Goal: Communication & Community: Answer question/provide support

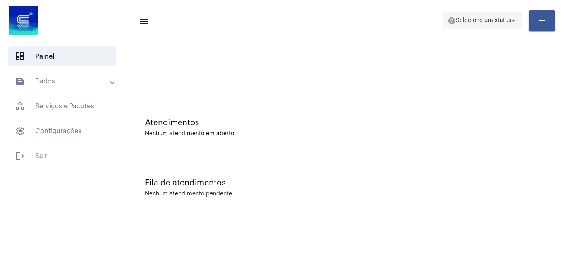
click at [500, 27] on span "help Selecione um status arrow_drop_down" at bounding box center [483, 20] width 70 height 15
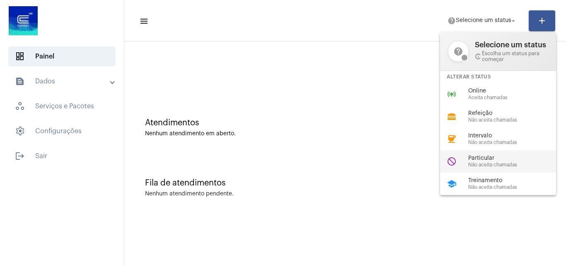
click at [488, 162] on span "Não aceita chamadas" at bounding box center [516, 164] width 95 height 5
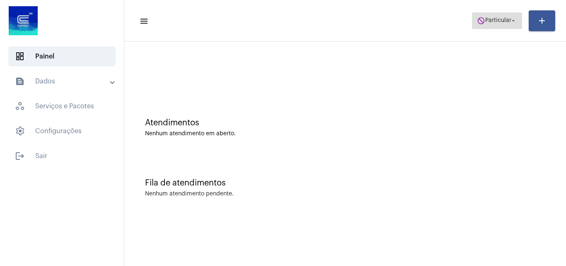
click at [478, 22] on mat-icon "do_not_disturb" at bounding box center [481, 21] width 8 height 8
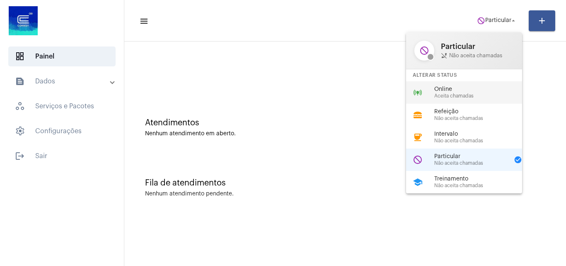
click at [461, 90] on span "Online" at bounding box center [482, 89] width 95 height 6
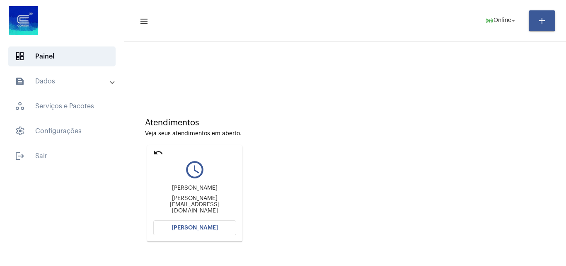
click at [152, 152] on mat-card "undo query_builder Jessica jessica.salmeida13@gmail.com Abrir Chamada" at bounding box center [194, 193] width 95 height 96
click at [156, 152] on mat-icon "undo" at bounding box center [158, 153] width 10 height 10
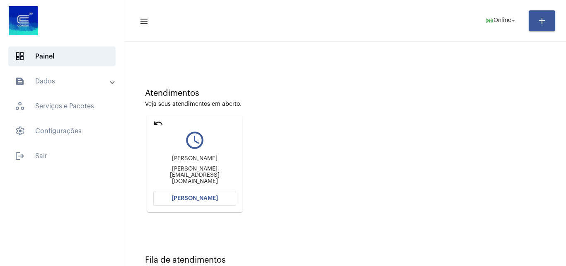
scroll to position [58, 0]
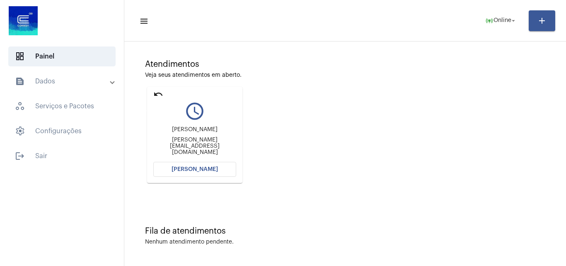
click at [155, 94] on mat-icon "undo" at bounding box center [158, 94] width 10 height 10
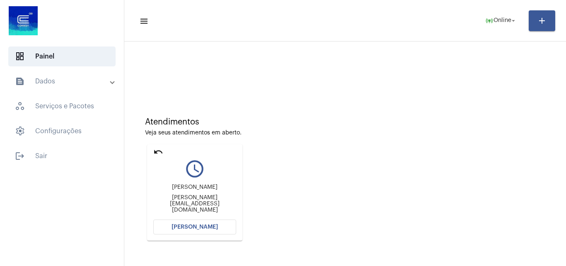
scroll to position [0, 0]
click at [157, 149] on mat-icon "undo" at bounding box center [158, 153] width 10 height 10
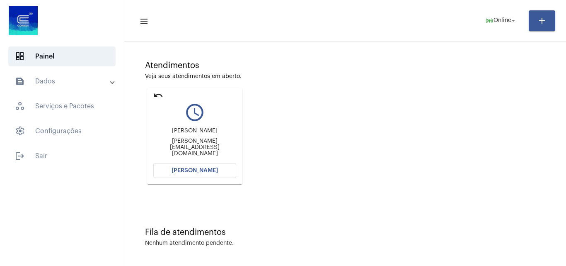
scroll to position [58, 0]
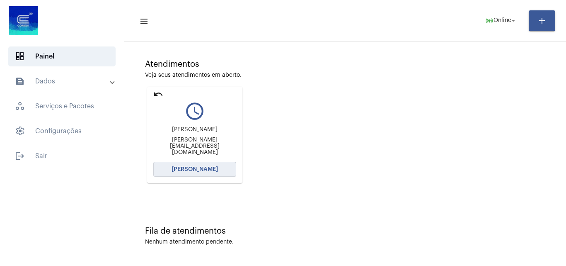
click at [208, 166] on span "[PERSON_NAME]" at bounding box center [195, 169] width 46 height 6
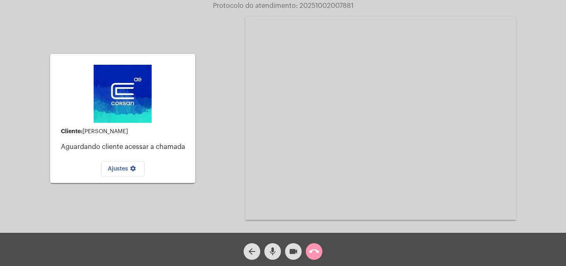
click at [279, 249] on div "mic" at bounding box center [272, 249] width 21 height 21
click at [291, 253] on mat-icon "videocam" at bounding box center [294, 251] width 10 height 10
click at [310, 253] on mat-icon "call_end" at bounding box center [314, 251] width 10 height 10
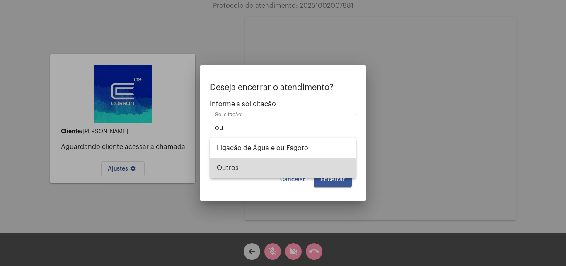
click at [264, 165] on span "Outros" at bounding box center [283, 168] width 133 height 20
type input "Outros"
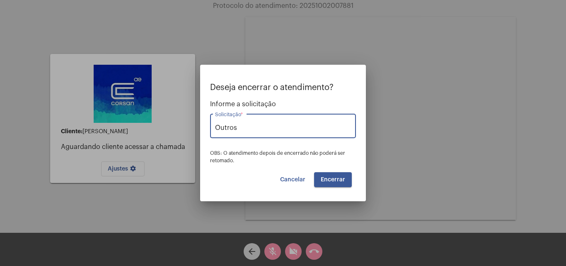
click at [349, 185] on button "Encerrar" at bounding box center [333, 179] width 38 height 15
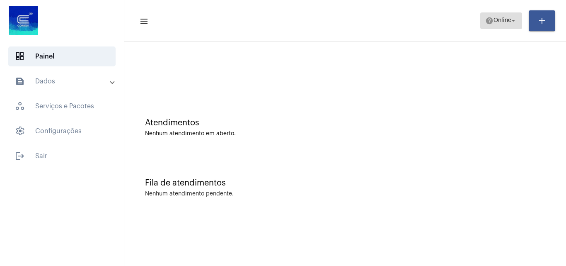
click at [500, 17] on span "help Online arrow_drop_down" at bounding box center [502, 20] width 32 height 15
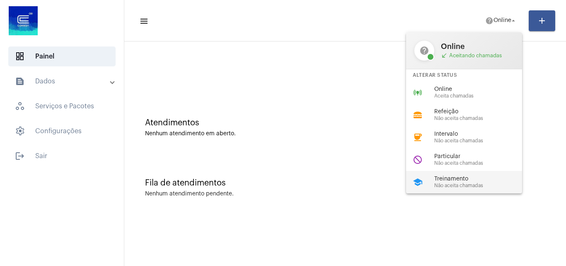
click at [456, 185] on span "Não aceita chamadas" at bounding box center [482, 185] width 95 height 5
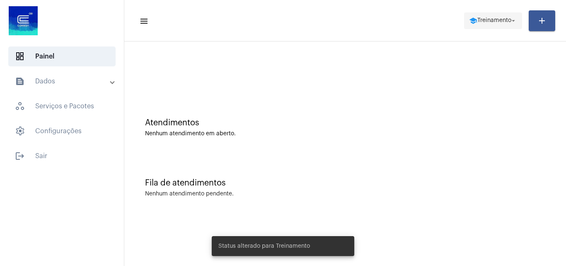
click at [478, 21] on span "Treinamento" at bounding box center [495, 21] width 34 height 6
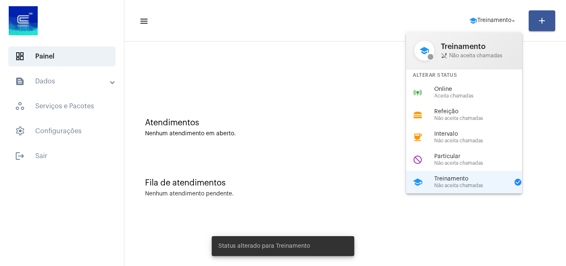
click at [293, 96] on div at bounding box center [283, 133] width 566 height 266
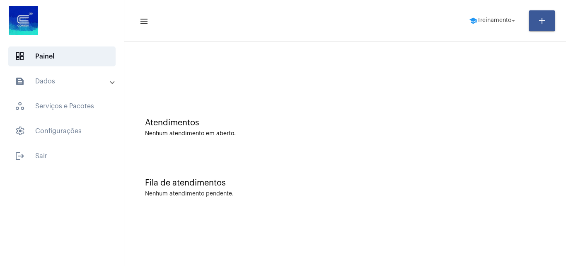
click at [482, 29] on mat-toolbar-row "menu school Treinamento arrow_drop_down add" at bounding box center [345, 20] width 442 height 27
click at [482, 22] on span "Treinamento" at bounding box center [495, 21] width 34 height 6
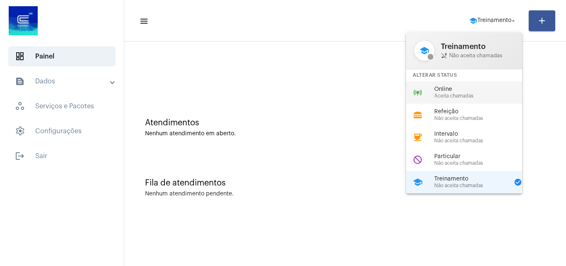
click at [467, 95] on span "Aceita chamadas" at bounding box center [482, 95] width 95 height 5
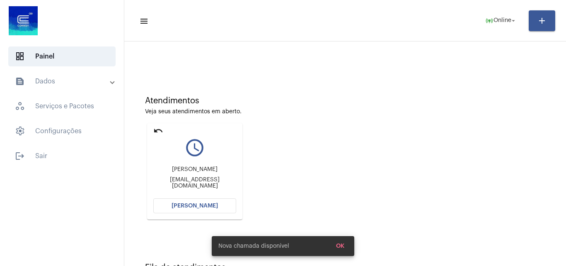
scroll to position [58, 0]
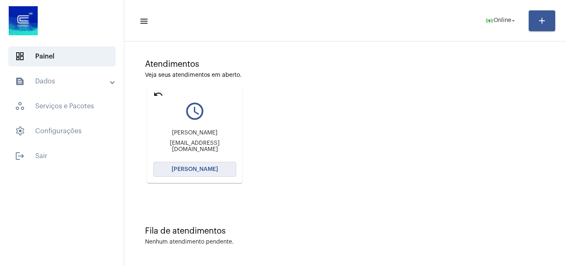
click at [204, 173] on button "[PERSON_NAME]" at bounding box center [194, 169] width 83 height 15
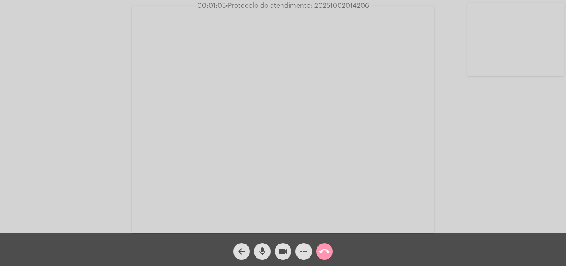
click at [282, 249] on mat-icon "videocam" at bounding box center [283, 251] width 10 height 10
click at [267, 249] on button "mic" at bounding box center [262, 251] width 17 height 17
click at [289, 252] on button "videocam_off" at bounding box center [283, 251] width 17 height 17
click at [268, 253] on button "mic_off" at bounding box center [262, 251] width 17 height 17
click at [283, 250] on mat-icon "videocam" at bounding box center [283, 251] width 10 height 10
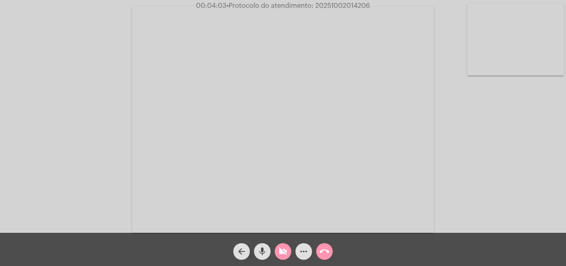
click at [271, 252] on div "mic" at bounding box center [262, 249] width 21 height 21
click at [285, 252] on mat-icon "videocam_off" at bounding box center [283, 251] width 10 height 10
click at [261, 251] on mat-icon "mic_off" at bounding box center [262, 251] width 10 height 10
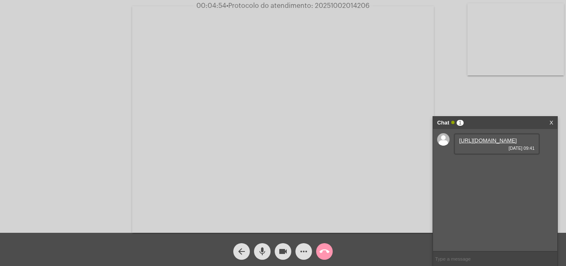
click at [512, 143] on link "https://neft-transfer-bucket.s3.amazonaws.com/temp-142a8b70-7f35-2491-a66a-b7e5…" at bounding box center [488, 140] width 58 height 6
click at [510, 167] on link "https://neft-transfer-bucket.s3.amazonaws.com/temp-4e05005c-5d0c-5574-808f-5765…" at bounding box center [488, 164] width 58 height 6
click at [487, 191] on link "https://neft-transfer-bucket.s3.amazonaws.com/temp-50c5dfa9-a2e7-1cc5-e0a9-fcdc…" at bounding box center [488, 188] width 58 height 6
click at [288, 249] on mat-icon "videocam" at bounding box center [283, 251] width 10 height 10
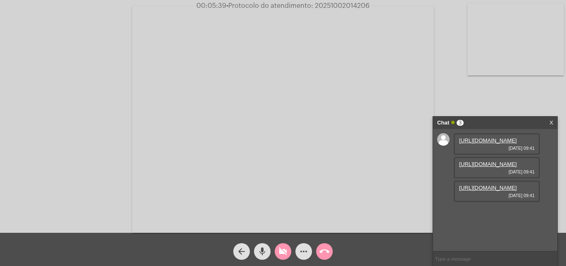
click at [266, 256] on mat-icon "mic" at bounding box center [262, 251] width 10 height 10
click at [288, 255] on button "videocam_off" at bounding box center [283, 251] width 17 height 17
click at [260, 252] on mat-icon "mic_off" at bounding box center [262, 251] width 10 height 10
click at [552, 119] on link "X" at bounding box center [552, 123] width 4 height 12
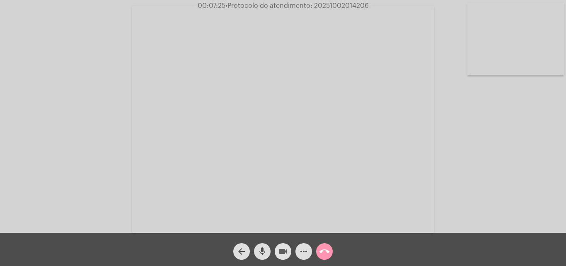
click at [277, 248] on button "videocam" at bounding box center [283, 251] width 17 height 17
click at [267, 249] on mat-icon "mic" at bounding box center [262, 251] width 10 height 10
click at [287, 250] on mat-icon "videocam_off" at bounding box center [283, 251] width 10 height 10
click at [270, 251] on button "mic_off" at bounding box center [262, 251] width 17 height 17
click at [299, 253] on button "more_horiz" at bounding box center [304, 251] width 17 height 17
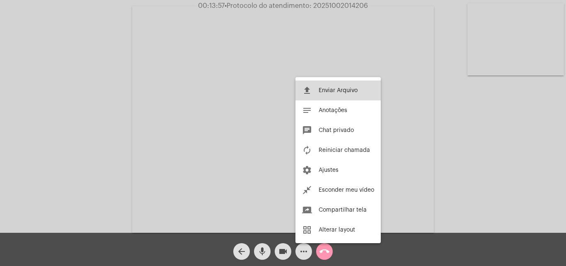
click at [341, 96] on button "file_upload Enviar Arquivo" at bounding box center [338, 90] width 85 height 20
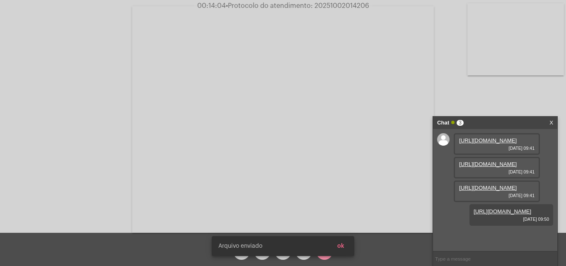
scroll to position [49, 0]
click at [528, 214] on link "https://neft-transfer-bucket.s3.amazonaws.com/temp-9c313010-bcb0-7db5-dd0d-8a04…" at bounding box center [503, 211] width 58 height 6
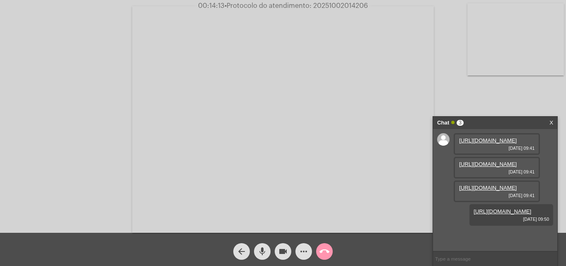
click at [301, 247] on mat-icon "more_horiz" at bounding box center [304, 251] width 10 height 10
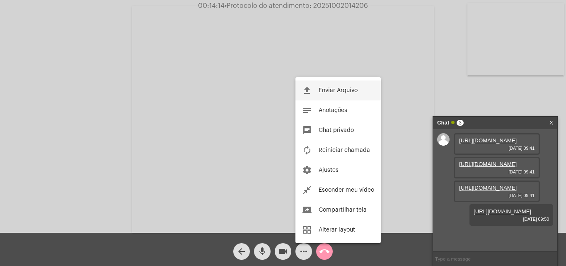
click at [324, 92] on span "Enviar Arquivo" at bounding box center [338, 90] width 39 height 6
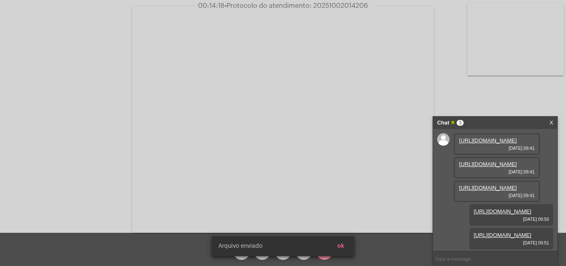
scroll to position [92, 0]
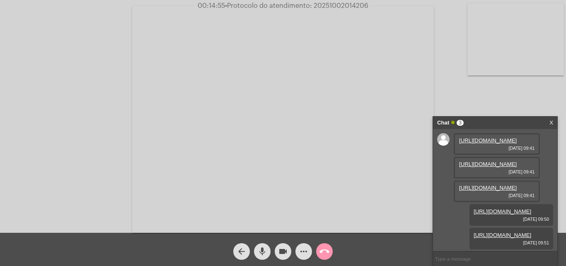
click at [550, 124] on link "X" at bounding box center [552, 123] width 4 height 12
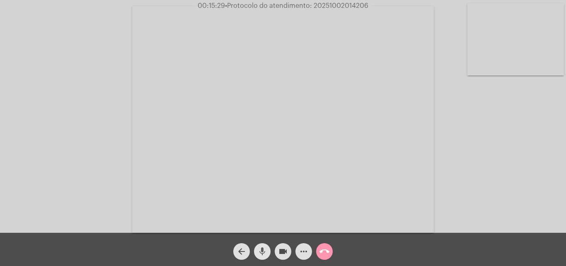
click at [266, 252] on mat-icon "mic" at bounding box center [262, 251] width 10 height 10
click at [287, 254] on mat-icon "videocam" at bounding box center [283, 251] width 10 height 10
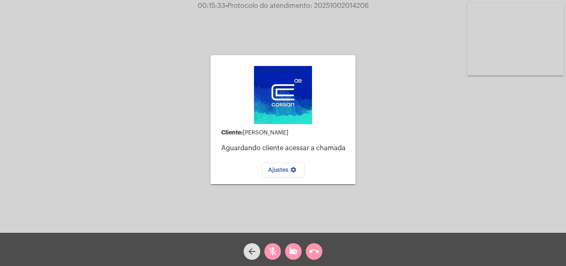
click at [327, 253] on div "arrow_back mic_off videocam_off call_end" at bounding box center [283, 249] width 566 height 33
click at [313, 255] on mat-icon "call_end" at bounding box center [314, 251] width 10 height 10
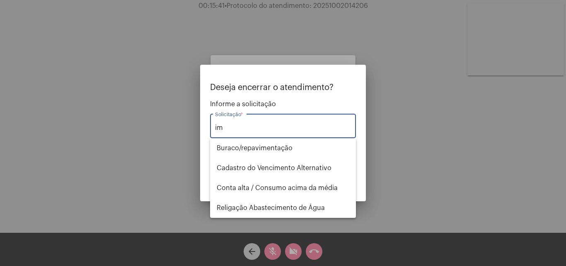
type input "i"
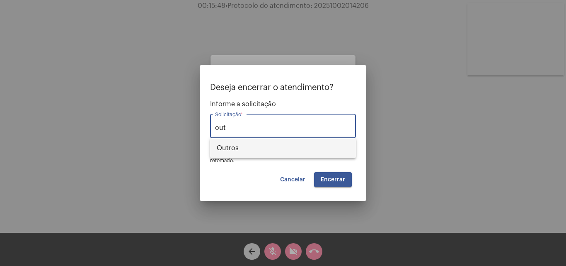
click at [249, 151] on span "Outros" at bounding box center [283, 148] width 133 height 20
type input "Outros"
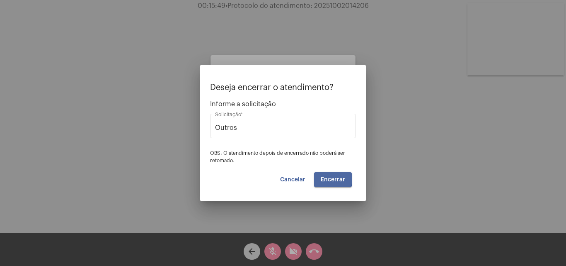
click at [324, 179] on span "Encerrar" at bounding box center [333, 180] width 24 height 6
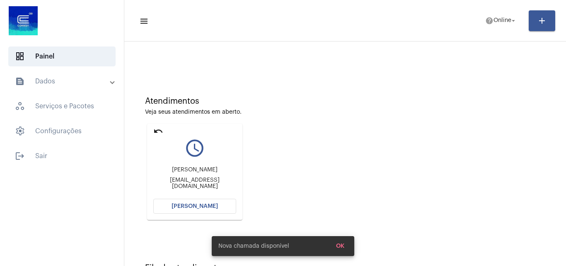
scroll to position [41, 0]
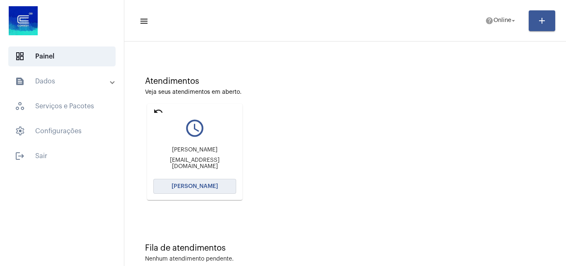
click at [205, 184] on span "[PERSON_NAME]" at bounding box center [195, 186] width 46 height 6
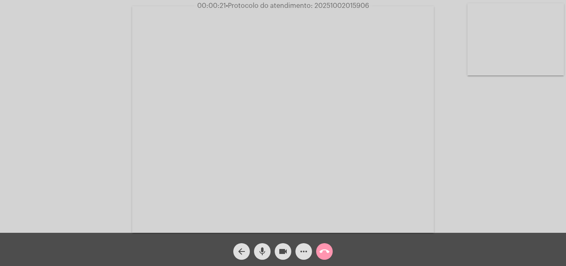
click at [285, 249] on mat-icon "videocam" at bounding box center [283, 251] width 10 height 10
click at [258, 247] on div "mic" at bounding box center [262, 249] width 21 height 21
click at [288, 257] on span "videocam_off" at bounding box center [283, 251] width 10 height 17
click at [266, 253] on mat-icon "mic_off" at bounding box center [262, 251] width 10 height 10
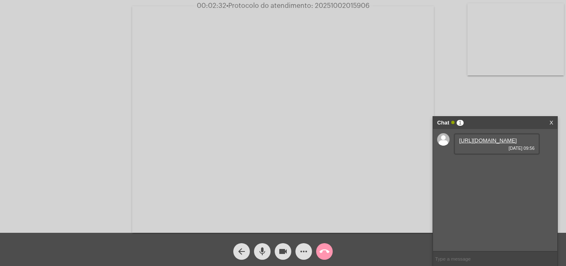
click at [505, 143] on link "https://neft-transfer-bucket.s3.amazonaws.com/temp-b628ccba-b970-b62d-e29f-cf73…" at bounding box center [488, 140] width 58 height 6
click at [284, 252] on mat-icon "videocam" at bounding box center [283, 251] width 10 height 10
click at [269, 251] on button "mic" at bounding box center [262, 251] width 17 height 17
click at [283, 248] on mat-icon "videocam_off" at bounding box center [283, 251] width 10 height 10
click at [265, 253] on mat-icon "mic_off" at bounding box center [262, 251] width 10 height 10
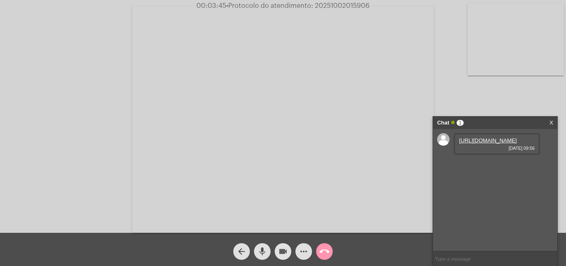
click at [285, 257] on span "videocam" at bounding box center [283, 251] width 10 height 17
click at [269, 253] on button "mic" at bounding box center [262, 251] width 17 height 17
click at [291, 250] on button "videocam_off" at bounding box center [283, 251] width 17 height 17
click at [264, 250] on mat-icon "mic_off" at bounding box center [262, 251] width 10 height 10
click at [288, 251] on button "videocam" at bounding box center [283, 251] width 17 height 17
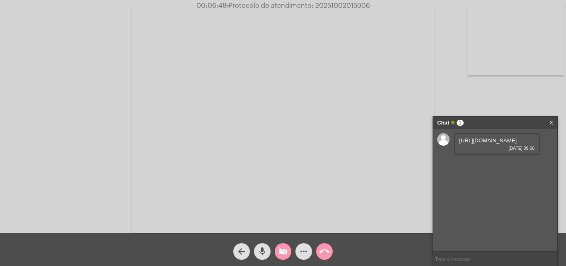
click at [267, 252] on mat-icon "mic" at bounding box center [262, 251] width 10 height 10
click at [281, 251] on mat-icon "videocam_off" at bounding box center [283, 251] width 10 height 10
click at [267, 250] on mat-icon "mic_off" at bounding box center [262, 251] width 10 height 10
click at [503, 143] on link "https://neft-transfer-bucket.s3.amazonaws.com/temp-b628ccba-b970-b62d-e29f-cf73…" at bounding box center [488, 140] width 58 height 6
click at [289, 255] on button "videocam" at bounding box center [283, 251] width 17 height 17
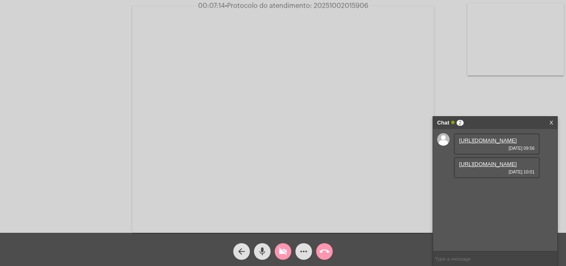
click at [264, 254] on mat-icon "mic" at bounding box center [262, 251] width 10 height 10
click at [268, 255] on button "mic_off" at bounding box center [262, 251] width 17 height 17
click at [275, 255] on div "videocam_off" at bounding box center [283, 249] width 21 height 21
click at [493, 167] on link "https://neft-transfer-bucket.s3.amazonaws.com/temp-eb3aad7b-bc8a-8fb5-2026-70ae…" at bounding box center [488, 164] width 58 height 6
click at [280, 251] on mat-icon "videocam" at bounding box center [283, 251] width 10 height 10
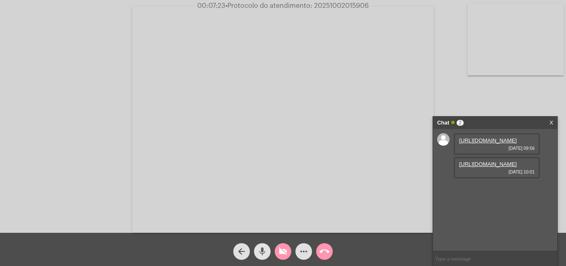
click at [262, 251] on mat-icon "mic" at bounding box center [262, 251] width 10 height 10
click at [283, 252] on mat-icon "videocam_off" at bounding box center [283, 251] width 10 height 10
click at [266, 252] on mat-icon "mic_off" at bounding box center [262, 251] width 10 height 10
click at [284, 255] on mat-icon "videocam" at bounding box center [283, 251] width 10 height 10
click at [269, 251] on button "mic" at bounding box center [262, 251] width 17 height 17
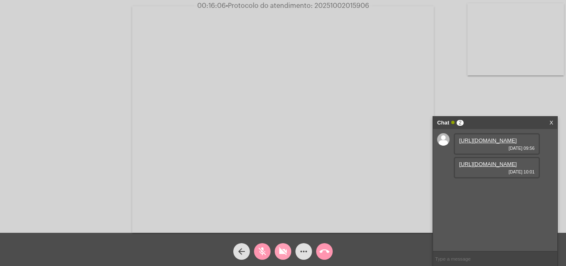
click at [286, 246] on span "videocam_off" at bounding box center [283, 251] width 10 height 17
click at [268, 250] on button "mic_off" at bounding box center [262, 251] width 17 height 17
click at [285, 255] on mat-icon "videocam" at bounding box center [283, 251] width 10 height 10
click at [260, 252] on mat-icon "mic" at bounding box center [262, 251] width 10 height 10
click at [283, 253] on mat-icon "videocam_off" at bounding box center [283, 251] width 10 height 10
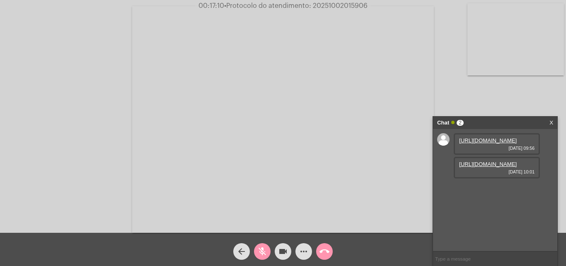
click at [262, 251] on mat-icon "mic_off" at bounding box center [262, 251] width 10 height 10
click at [287, 250] on mat-icon "videocam" at bounding box center [283, 251] width 10 height 10
click at [269, 250] on button "mic" at bounding box center [262, 251] width 17 height 17
click at [284, 254] on mat-icon "videocam_off" at bounding box center [283, 251] width 10 height 10
click at [269, 253] on button "mic_off" at bounding box center [262, 251] width 17 height 17
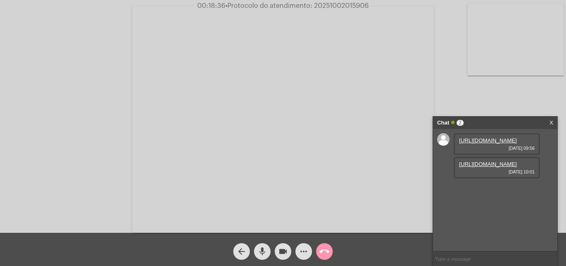
click at [311, 255] on button "more_horiz" at bounding box center [304, 251] width 17 height 17
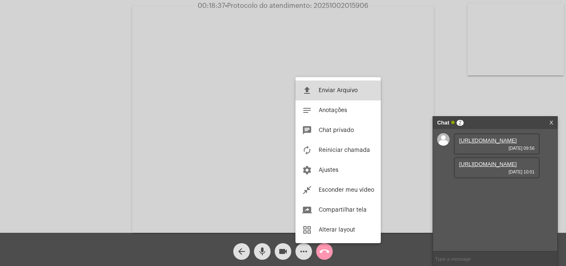
click at [331, 87] on span "Enviar Arquivo" at bounding box center [338, 90] width 39 height 6
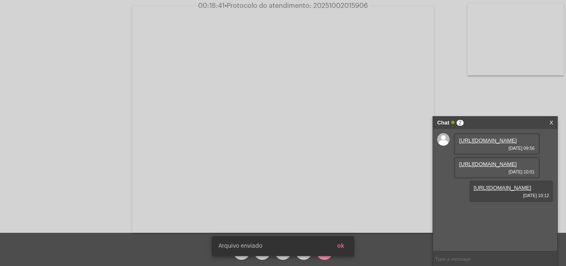
scroll to position [7, 0]
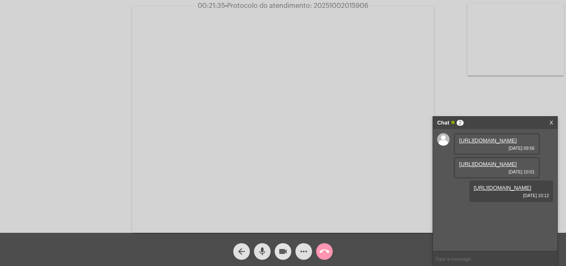
click at [278, 251] on mat-icon "videocam" at bounding box center [283, 251] width 10 height 10
click at [260, 251] on mat-icon "mic" at bounding box center [262, 251] width 10 height 10
click at [286, 259] on span "videocam_off" at bounding box center [283, 251] width 10 height 17
click at [270, 254] on button "mic_off" at bounding box center [262, 251] width 17 height 17
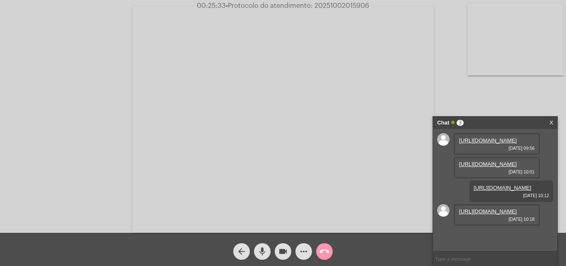
click at [282, 251] on mat-icon "videocam" at bounding box center [283, 251] width 10 height 10
click at [264, 250] on mat-icon "mic" at bounding box center [262, 251] width 10 height 10
click at [506, 214] on link "https://neft-transfer-bucket.s3.amazonaws.com/temp-6ae8ac6f-19de-9a8e-48a6-4b34…" at bounding box center [488, 211] width 58 height 6
click at [284, 249] on mat-icon "videocam_off" at bounding box center [283, 251] width 10 height 10
click at [266, 251] on mat-icon "mic_off" at bounding box center [262, 251] width 10 height 10
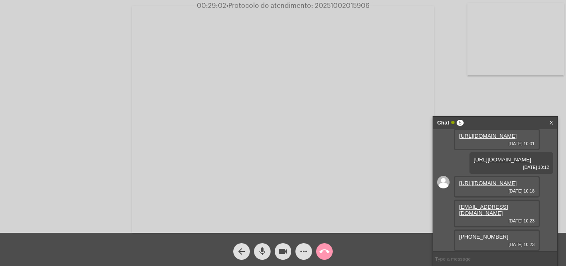
scroll to position [103, 0]
click at [481, 236] on span "51 9 9549-7337" at bounding box center [483, 236] width 49 height 6
copy span "51 9 9549-7337"
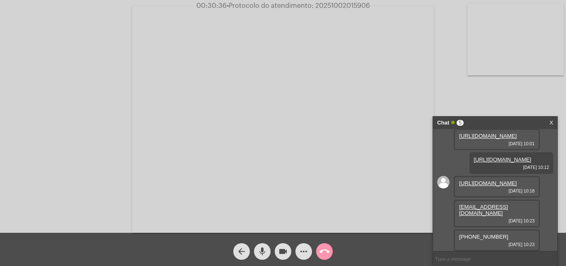
drag, startPoint x: 336, startPoint y: 204, endPoint x: 330, endPoint y: 211, distance: 9.4
click at [336, 204] on video at bounding box center [283, 119] width 302 height 226
click at [248, 158] on video at bounding box center [143, 118] width 271 height 203
click at [282, 250] on mat-icon "videocam" at bounding box center [283, 251] width 10 height 10
click at [263, 250] on mat-icon "mic" at bounding box center [262, 251] width 10 height 10
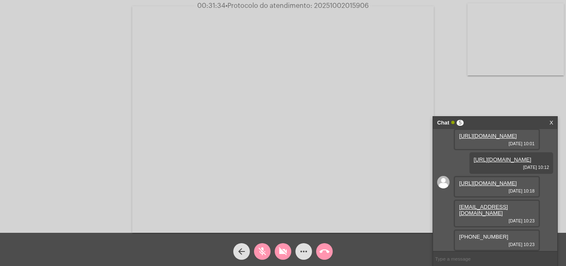
click at [284, 248] on mat-icon "videocam_off" at bounding box center [283, 251] width 10 height 10
click at [267, 251] on mat-icon "mic_off" at bounding box center [262, 251] width 10 height 10
click at [494, 238] on span "51 9 9549-7337" at bounding box center [483, 236] width 49 height 6
click at [508, 238] on div "51 9 9549-7337 02/10/2025 10:23" at bounding box center [497, 240] width 86 height 22
click at [285, 248] on mat-icon "videocam" at bounding box center [283, 251] width 10 height 10
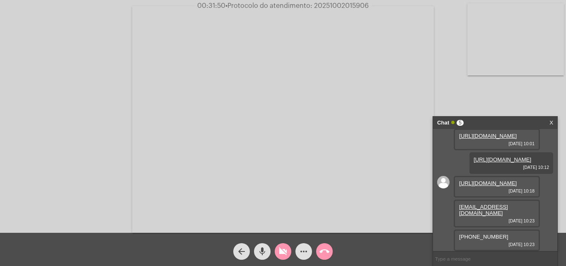
click at [268, 249] on button "mic" at bounding box center [262, 251] width 17 height 17
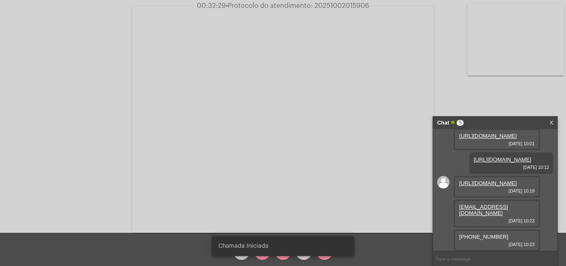
click at [283, 256] on div "Chamada Iniciada" at bounding box center [283, 246] width 163 height 40
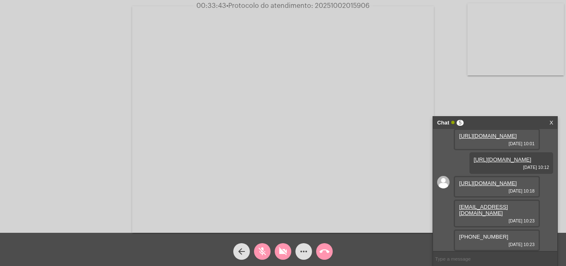
click at [284, 250] on mat-icon "videocam_off" at bounding box center [283, 251] width 10 height 10
click at [262, 251] on mat-icon "mic_off" at bounding box center [262, 251] width 10 height 10
click at [286, 251] on mat-icon "videocam" at bounding box center [283, 251] width 10 height 10
click at [256, 251] on button "mic" at bounding box center [262, 251] width 17 height 17
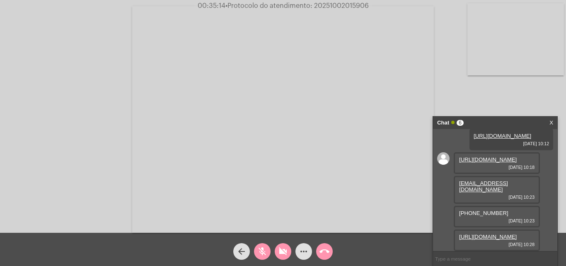
scroll to position [103, 0]
click at [289, 256] on button "videocam_off" at bounding box center [283, 251] width 17 height 17
click at [264, 255] on mat-icon "mic_off" at bounding box center [262, 251] width 10 height 10
click at [283, 252] on mat-icon "videocam" at bounding box center [283, 251] width 10 height 10
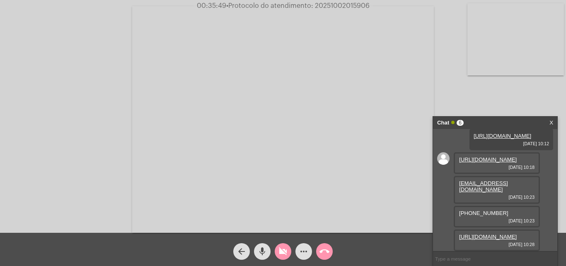
click at [279, 253] on mat-icon "videocam_off" at bounding box center [283, 251] width 10 height 10
click at [280, 244] on span "videocam" at bounding box center [283, 251] width 10 height 17
click at [265, 248] on mat-icon "mic" at bounding box center [262, 251] width 10 height 10
click at [284, 243] on span "videocam_off" at bounding box center [283, 251] width 10 height 17
click at [278, 246] on span "videocam" at bounding box center [283, 251] width 10 height 17
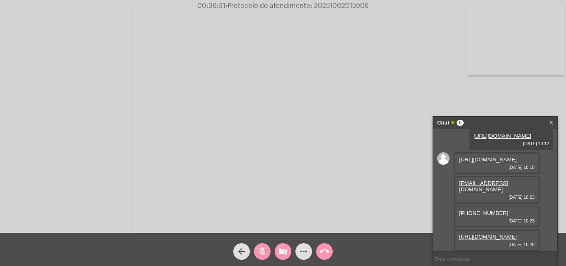
click at [279, 248] on mat-icon "videocam_off" at bounding box center [283, 251] width 10 height 10
click at [263, 250] on mat-icon "mic_off" at bounding box center [262, 251] width 10 height 10
click at [290, 253] on button "videocam" at bounding box center [283, 251] width 17 height 17
click at [269, 253] on button "mic" at bounding box center [262, 251] width 17 height 17
click at [275, 257] on div "videocam_off" at bounding box center [283, 249] width 21 height 21
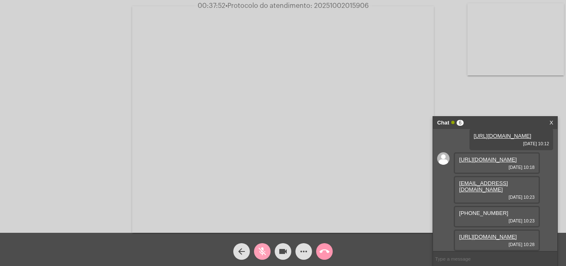
click at [257, 248] on mat-icon "mic_off" at bounding box center [262, 251] width 10 height 10
click at [288, 255] on mat-icon "videocam" at bounding box center [283, 251] width 10 height 10
click at [267, 254] on mat-icon "mic" at bounding box center [262, 251] width 10 height 10
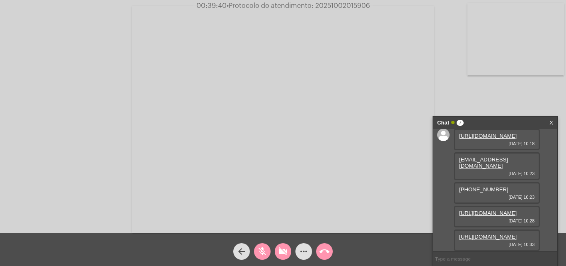
click at [289, 250] on button "videocam_off" at bounding box center [283, 251] width 17 height 17
click at [264, 256] on mat-icon "mic_off" at bounding box center [262, 251] width 10 height 10
click at [517, 233] on link "https://neft-transfer-bucket.s3.amazonaws.com/temp-eebcbdf0-5fdb-f593-59f2-0972…" at bounding box center [488, 236] width 58 height 6
click at [284, 253] on mat-icon "videocam" at bounding box center [283, 251] width 10 height 10
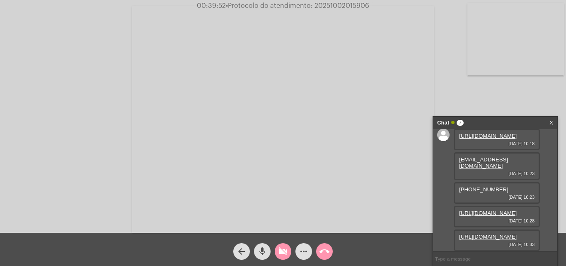
click at [259, 250] on mat-icon "mic" at bounding box center [262, 251] width 10 height 10
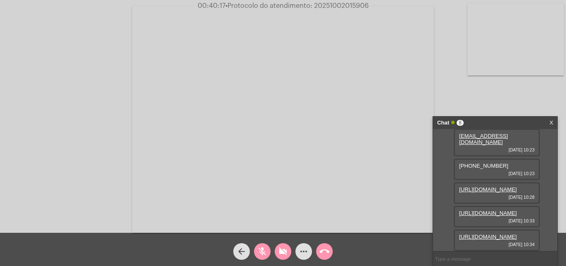
click at [285, 248] on mat-icon "videocam_off" at bounding box center [283, 251] width 10 height 10
click at [268, 253] on button "mic_off" at bounding box center [262, 251] width 17 height 17
click at [514, 233] on link "https://neft-transfer-bucket.s3.amazonaws.com/temp-97aee4ba-5ea3-5c2e-23ae-7efc…" at bounding box center [488, 236] width 58 height 6
click at [277, 251] on button "videocam" at bounding box center [283, 251] width 17 height 17
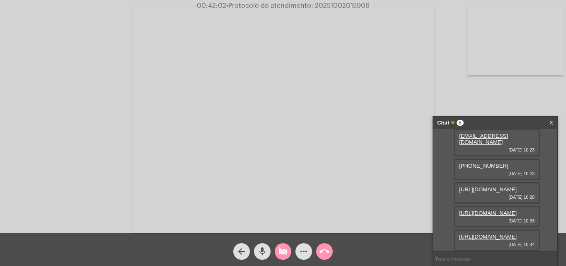
click at [270, 251] on button "mic" at bounding box center [262, 251] width 17 height 17
click at [278, 255] on button "videocam_off" at bounding box center [283, 251] width 17 height 17
click at [260, 250] on mat-icon "mic_off" at bounding box center [262, 251] width 10 height 10
click at [276, 253] on button "videocam" at bounding box center [283, 251] width 17 height 17
click at [260, 250] on mat-icon "mic" at bounding box center [262, 251] width 10 height 10
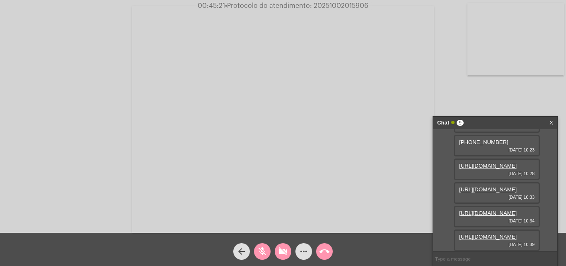
scroll to position [272, 0]
click at [502, 233] on link "https://neft-transfer-bucket.s3.amazonaws.com/temp-deba82be-0b04-744b-8afa-490b…" at bounding box center [488, 236] width 58 height 6
click at [262, 248] on mat-icon "mic_off" at bounding box center [262, 251] width 10 height 10
click at [284, 255] on mat-icon "videocam_off" at bounding box center [283, 251] width 10 height 10
click at [280, 259] on span "videocam" at bounding box center [283, 251] width 10 height 17
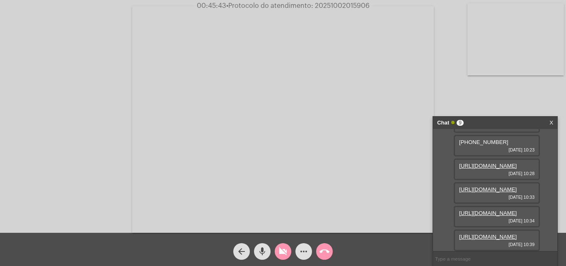
click at [268, 256] on button "mic" at bounding box center [262, 251] width 17 height 17
drag, startPoint x: 279, startPoint y: 251, endPoint x: 272, endPoint y: 252, distance: 7.2
click at [279, 251] on mat-icon "videocam_off" at bounding box center [283, 251] width 10 height 10
click at [268, 252] on button "mic_off" at bounding box center [262, 251] width 17 height 17
click at [281, 251] on mat-icon "videocam" at bounding box center [283, 251] width 10 height 10
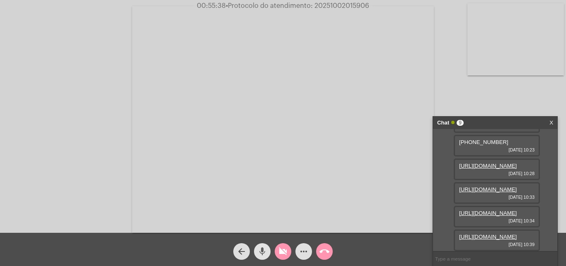
click at [270, 253] on button "mic" at bounding box center [262, 251] width 17 height 17
drag, startPoint x: 260, startPoint y: 251, endPoint x: 269, endPoint y: 251, distance: 8.3
click at [260, 251] on mat-icon "mic_off" at bounding box center [262, 251] width 10 height 10
click at [277, 251] on button "videocam_off" at bounding box center [283, 251] width 17 height 17
click at [287, 257] on span "videocam" at bounding box center [283, 251] width 10 height 17
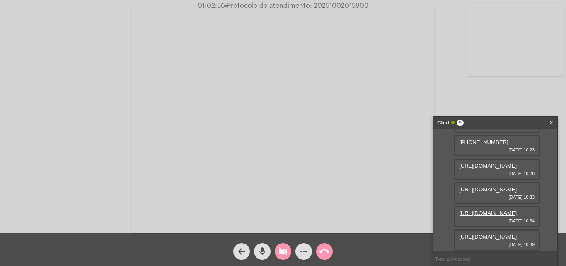
click at [266, 257] on span "mic" at bounding box center [262, 251] width 10 height 17
click at [286, 255] on mat-icon "videocam_off" at bounding box center [283, 251] width 10 height 10
click at [268, 255] on button "mic_off" at bounding box center [262, 251] width 17 height 17
click at [305, 250] on mat-icon "more_horiz" at bounding box center [304, 251] width 10 height 10
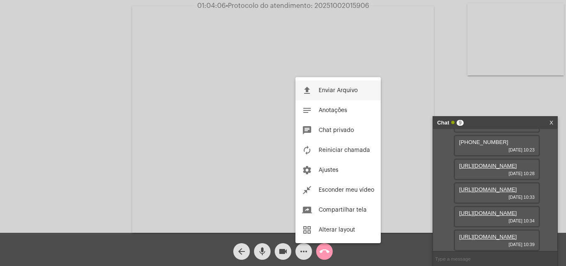
click at [342, 92] on span "Enviar Arquivo" at bounding box center [338, 90] width 39 height 6
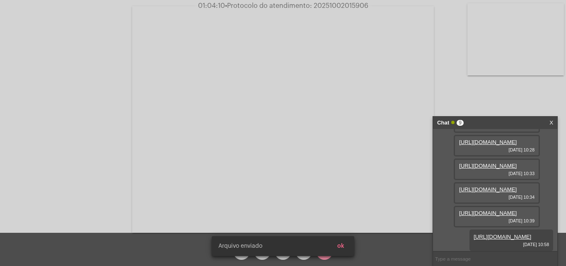
scroll to position [314, 0]
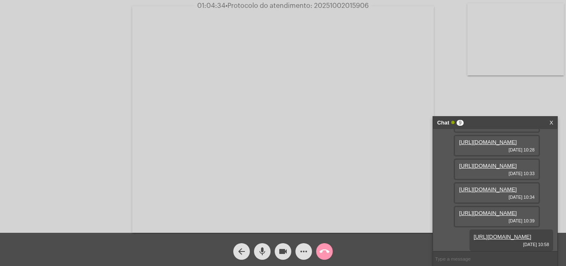
click at [268, 249] on button "mic" at bounding box center [262, 251] width 17 height 17
click at [280, 251] on mat-icon "videocam" at bounding box center [283, 251] width 10 height 10
click at [322, 252] on mat-icon "call_end" at bounding box center [325, 251] width 10 height 10
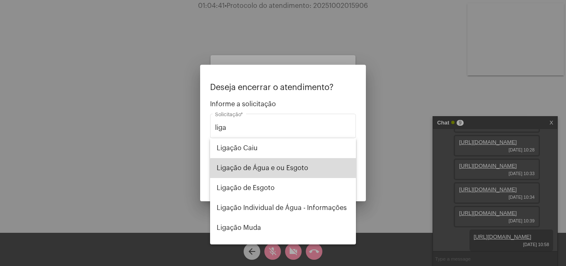
click at [285, 170] on span "Ligação de Água e ou Esgoto" at bounding box center [283, 168] width 133 height 20
type input "Ligação de Água e ou Esgoto"
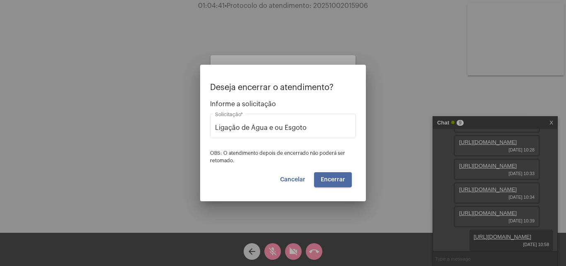
click at [328, 173] on button "Encerrar" at bounding box center [333, 179] width 38 height 15
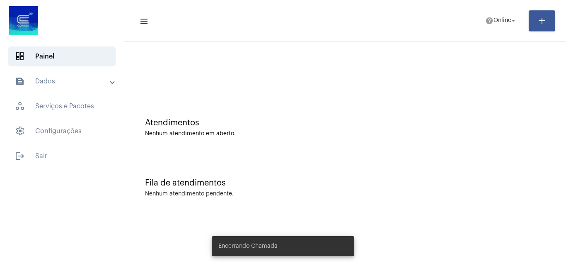
drag, startPoint x: 47, startPoint y: 82, endPoint x: 47, endPoint y: 21, distance: 61.4
click at [48, 82] on mat-panel-title "text_snippet_outlined Dados" at bounding box center [63, 81] width 96 height 10
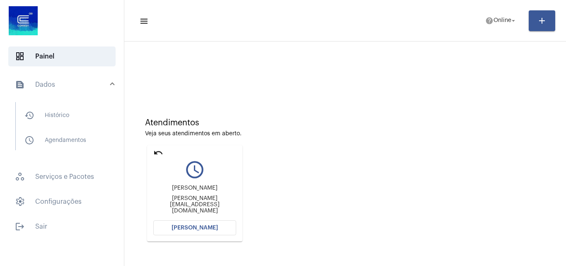
click at [208, 227] on span "[PERSON_NAME]" at bounding box center [195, 228] width 46 height 6
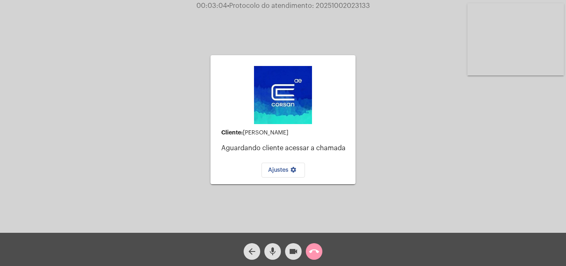
click at [309, 252] on button "call_end" at bounding box center [314, 251] width 17 height 17
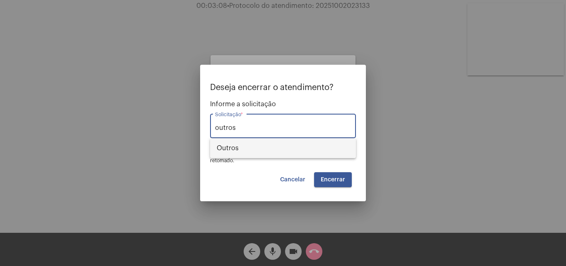
click at [255, 141] on span "Outros" at bounding box center [283, 148] width 133 height 20
type input "Outros"
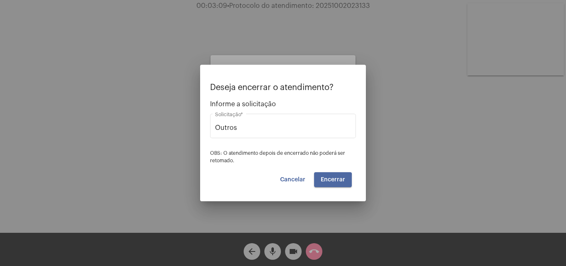
click at [321, 181] on span "Encerrar" at bounding box center [333, 180] width 24 height 6
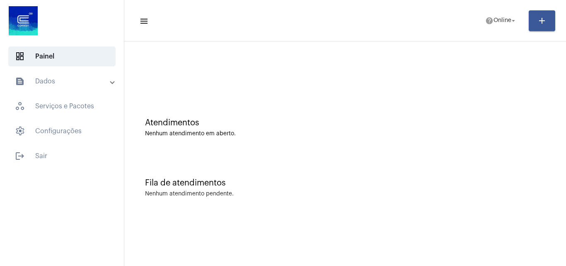
click at [49, 81] on mat-panel-title "text_snippet_outlined Dados" at bounding box center [63, 81] width 96 height 10
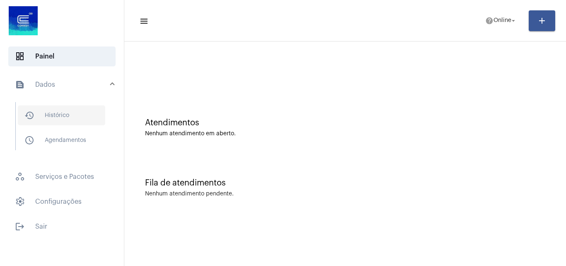
click at [70, 116] on span "history_outlined Histórico" at bounding box center [61, 115] width 87 height 20
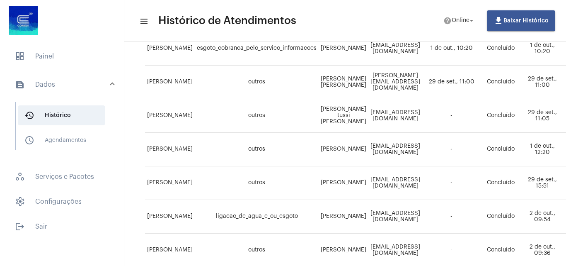
scroll to position [41, 0]
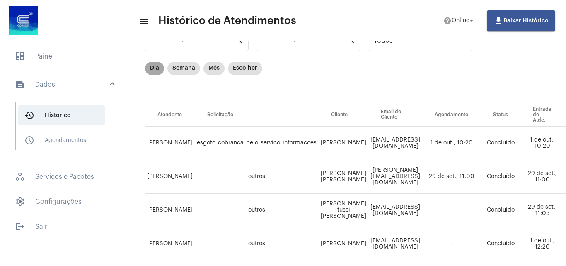
click at [159, 70] on mat-chip "Dia" at bounding box center [154, 68] width 19 height 13
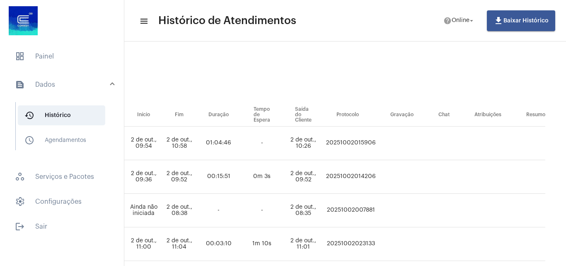
scroll to position [41, 481]
click at [339, 138] on td "20251002015906" at bounding box center [351, 143] width 54 height 34
copy td "20251002015906"
click at [69, 47] on span "dashboard Painel" at bounding box center [61, 56] width 107 height 20
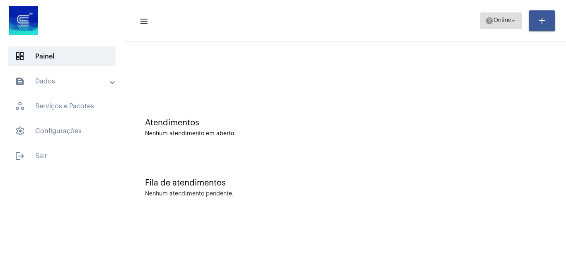
click at [503, 16] on span "help Online arrow_drop_down" at bounding box center [502, 20] width 32 height 15
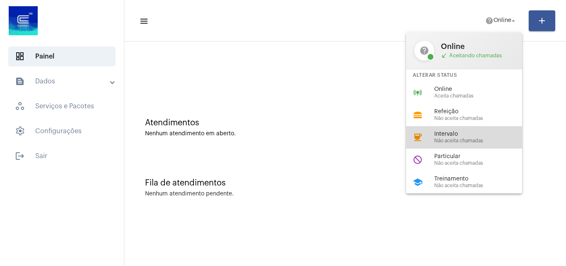
click at [457, 132] on span "Intervalo" at bounding box center [482, 134] width 95 height 6
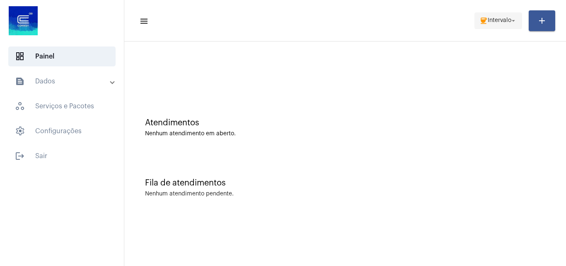
click at [498, 27] on span "coffee Intervalo arrow_drop_down" at bounding box center [499, 20] width 38 height 15
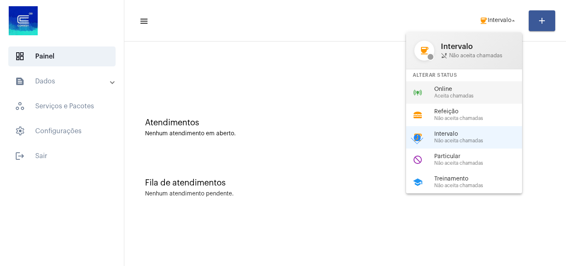
click at [461, 95] on span "Aceita chamadas" at bounding box center [482, 95] width 95 height 5
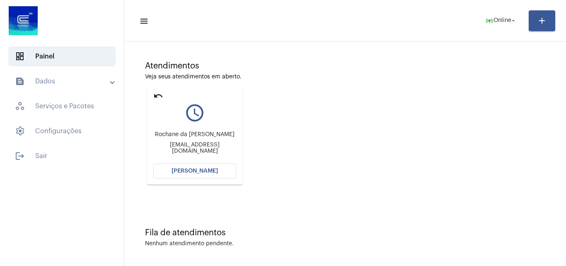
scroll to position [58, 0]
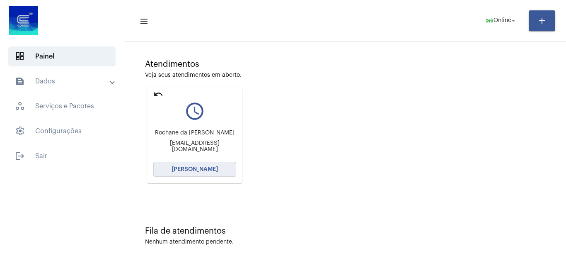
click at [206, 172] on span "[PERSON_NAME]" at bounding box center [195, 169] width 46 height 6
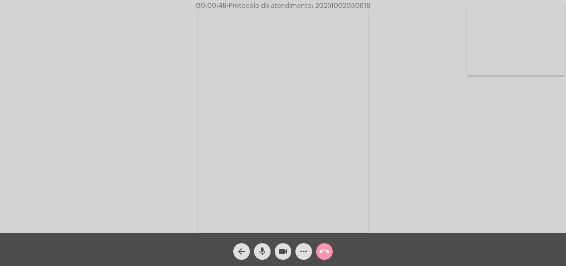
click at [384, 50] on div "Acessando Câmera e Microfone..." at bounding box center [283, 118] width 565 height 233
click at [288, 257] on span "videocam" at bounding box center [283, 251] width 10 height 17
click at [265, 255] on mat-icon "mic" at bounding box center [262, 251] width 10 height 10
click at [288, 246] on mat-icon "videocam_off" at bounding box center [283, 251] width 10 height 10
click at [272, 252] on div "mic_off" at bounding box center [262, 249] width 21 height 21
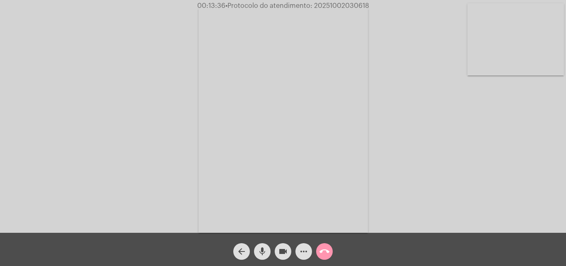
click at [280, 257] on span "videocam" at bounding box center [283, 251] width 10 height 17
click at [263, 252] on mat-icon "mic" at bounding box center [262, 251] width 10 height 10
click at [289, 251] on button "videocam_off" at bounding box center [283, 251] width 17 height 17
click at [263, 247] on mat-icon "mic_off" at bounding box center [262, 251] width 10 height 10
click at [288, 250] on mat-icon "videocam" at bounding box center [283, 251] width 10 height 10
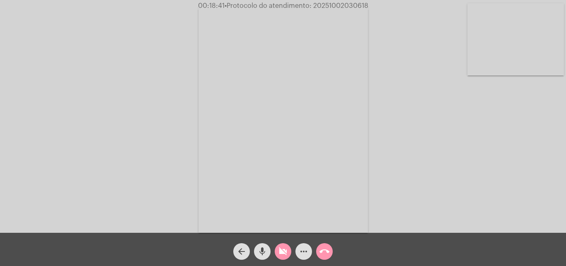
click at [266, 248] on mat-icon "mic" at bounding box center [262, 251] width 10 height 10
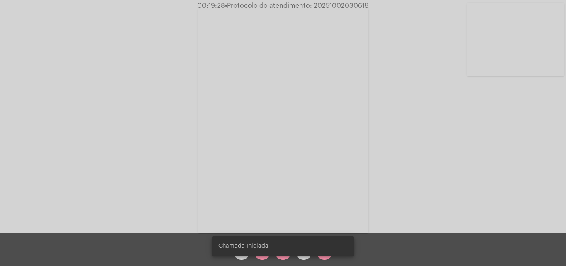
click at [283, 256] on div "Chamada Iniciada" at bounding box center [283, 246] width 163 height 40
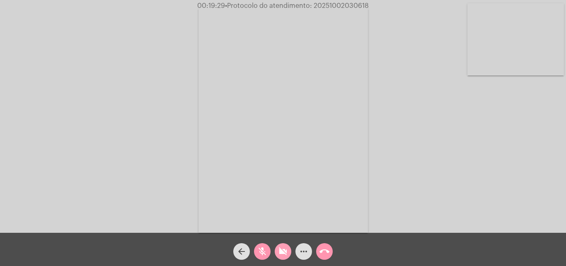
click at [281, 254] on mat-icon "videocam_off" at bounding box center [283, 251] width 10 height 10
click at [268, 244] on div "mic_off" at bounding box center [262, 249] width 21 height 21
click at [302, 255] on mat-icon "more_horiz" at bounding box center [304, 251] width 10 height 10
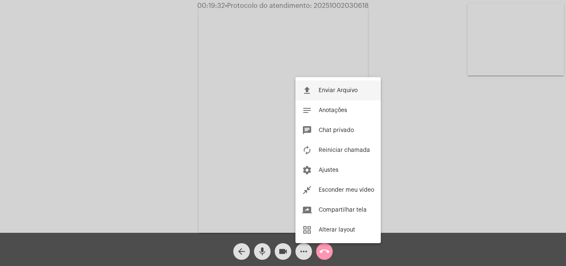
click at [322, 85] on button "file_upload Enviar Arquivo" at bounding box center [338, 90] width 85 height 20
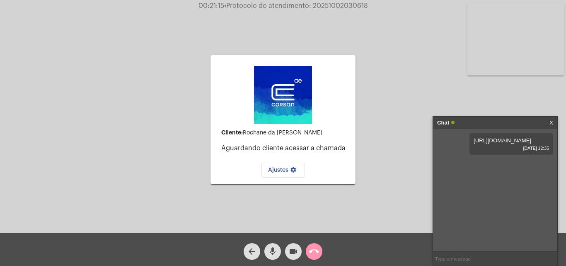
click at [280, 249] on button "mic" at bounding box center [273, 251] width 17 height 17
click at [295, 250] on mat-icon "videocam" at bounding box center [294, 251] width 10 height 10
click at [311, 253] on mat-icon "call_end" at bounding box center [314, 251] width 10 height 10
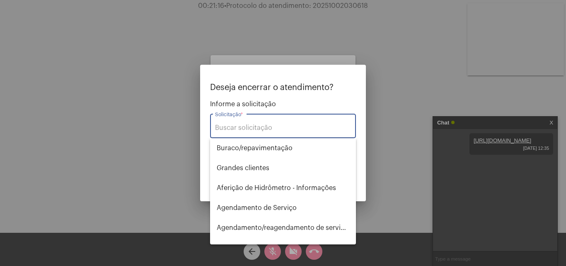
click at [279, 126] on input "Solicitação *" at bounding box center [283, 127] width 136 height 7
type input "i"
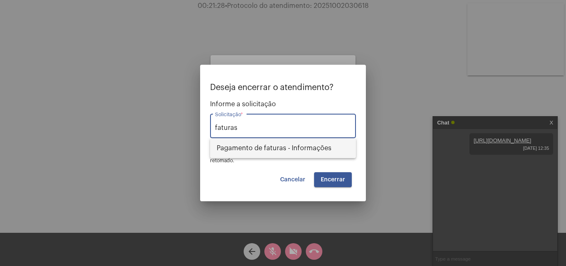
click at [293, 151] on span "Pagamento de faturas - Informações" at bounding box center [283, 148] width 133 height 20
type input "Pagamento de faturas - Informações"
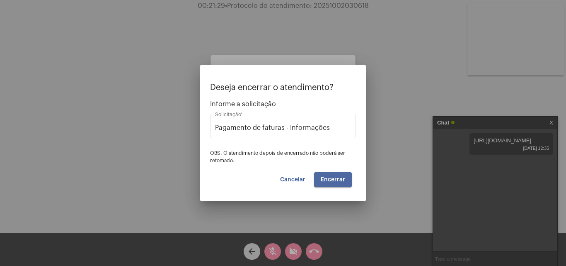
click at [323, 177] on span "Encerrar" at bounding box center [333, 180] width 24 height 6
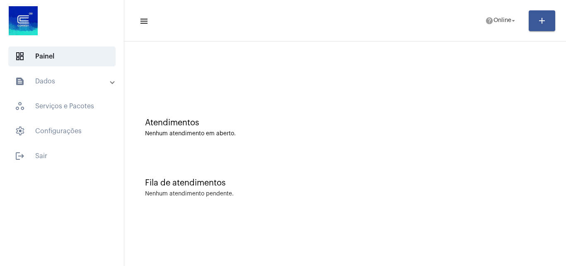
click at [54, 83] on mat-panel-title "text_snippet_outlined Dados" at bounding box center [63, 81] width 96 height 10
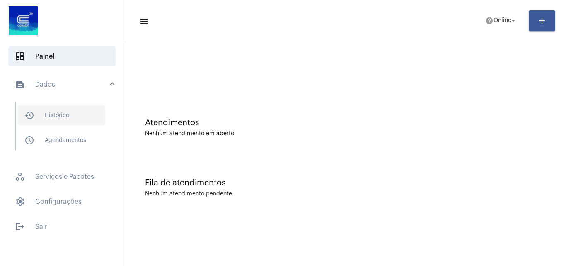
click at [70, 112] on span "history_outlined Histórico" at bounding box center [61, 115] width 87 height 20
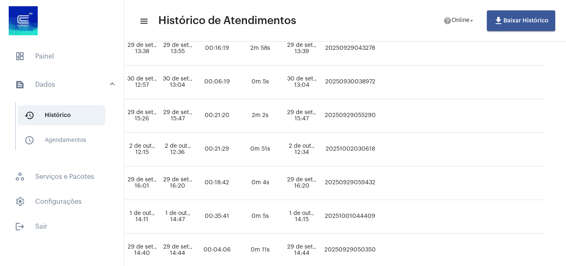
scroll to position [539, 523]
click at [371, 148] on td "20251002030618" at bounding box center [351, 150] width 56 height 34
copy td "20251002030618"
click at [64, 57] on span "dashboard Painel" at bounding box center [61, 56] width 107 height 20
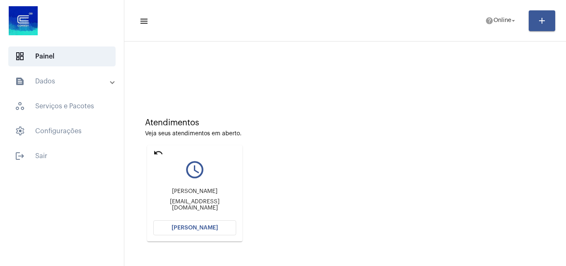
click at [190, 227] on span "[PERSON_NAME]" at bounding box center [195, 228] width 46 height 6
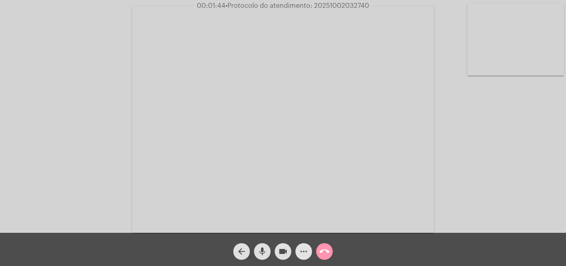
click at [304, 257] on span "more_horiz" at bounding box center [304, 251] width 10 height 17
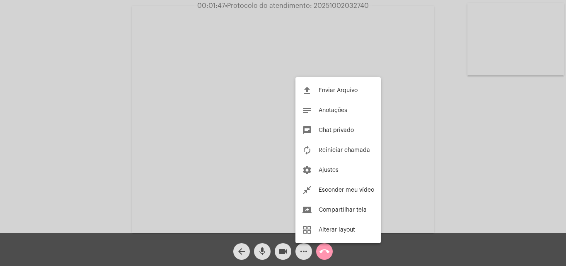
click at [443, 128] on div at bounding box center [283, 133] width 566 height 266
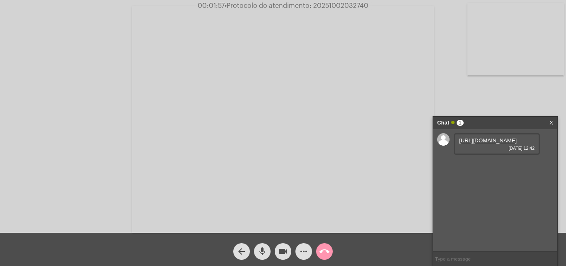
click at [515, 143] on link "[URL][DOMAIN_NAME]" at bounding box center [488, 140] width 58 height 6
click at [283, 257] on span "videocam" at bounding box center [283, 251] width 10 height 17
click at [264, 250] on mat-icon "mic" at bounding box center [262, 251] width 10 height 10
click at [287, 255] on mat-icon "videocam_off" at bounding box center [283, 251] width 10 height 10
click at [258, 255] on mat-icon "mic_off" at bounding box center [262, 251] width 10 height 10
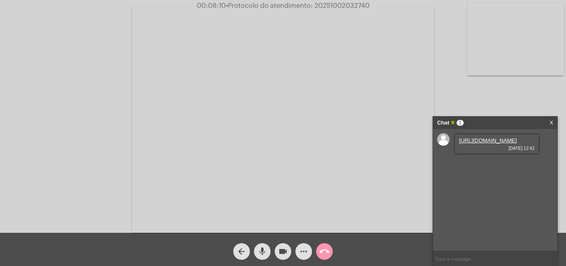
click at [286, 251] on mat-icon "videocam" at bounding box center [283, 251] width 10 height 10
click at [265, 254] on mat-icon "mic" at bounding box center [262, 251] width 10 height 10
click at [288, 247] on button "videocam_off" at bounding box center [283, 251] width 17 height 17
click at [265, 254] on mat-icon "mic_off" at bounding box center [262, 251] width 10 height 10
click at [265, 252] on mat-icon "mic" at bounding box center [262, 251] width 10 height 10
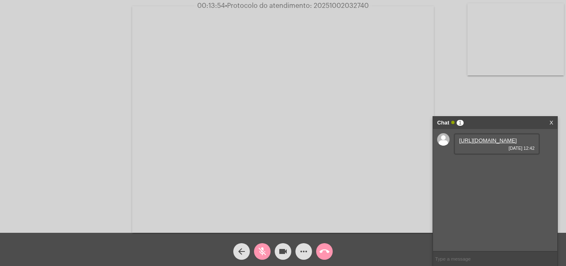
click at [287, 252] on mat-icon "videocam" at bounding box center [283, 251] width 10 height 10
click at [325, 252] on mat-icon "call_end" at bounding box center [325, 251] width 10 height 10
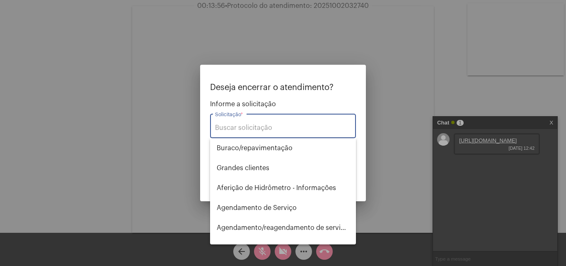
click at [306, 130] on input "Solicitação *" at bounding box center [283, 127] width 136 height 7
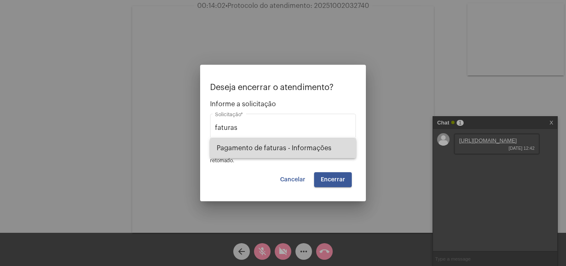
click at [306, 153] on span "Pagamento de faturas - Informações" at bounding box center [283, 148] width 133 height 20
type input "Pagamento de faturas - Informações"
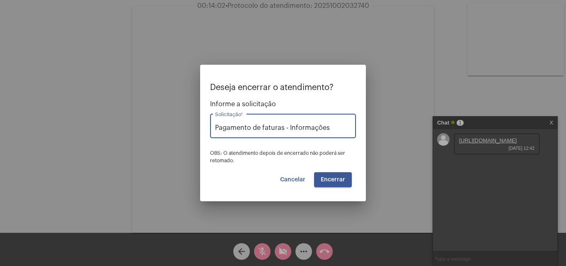
click at [342, 181] on span "Encerrar" at bounding box center [333, 180] width 24 height 6
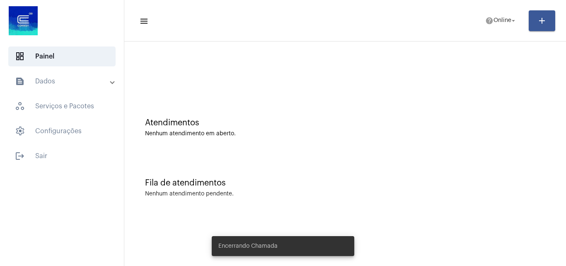
click at [70, 82] on mat-panel-title "text_snippet_outlined Dados" at bounding box center [63, 81] width 96 height 10
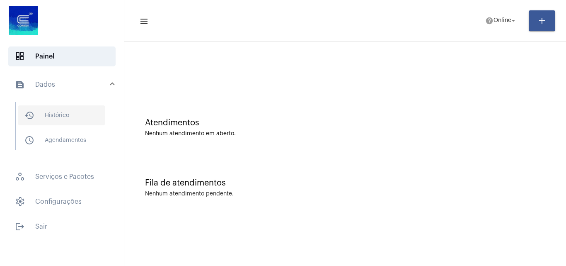
click at [74, 114] on span "history_outlined Histórico" at bounding box center [61, 115] width 87 height 20
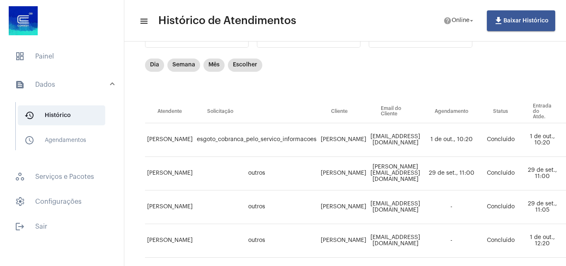
scroll to position [41, 0]
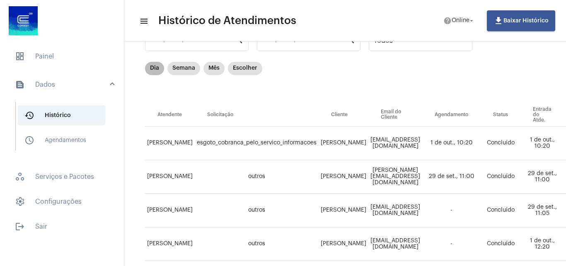
click at [162, 69] on mat-chip "Dia" at bounding box center [154, 68] width 19 height 13
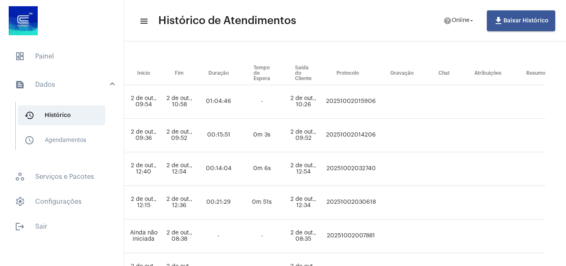
scroll to position [83, 472]
click at [354, 168] on td "20251002032740" at bounding box center [351, 169] width 54 height 34
copy td "20251002032740"
click at [49, 56] on span "dashboard Painel" at bounding box center [61, 56] width 107 height 20
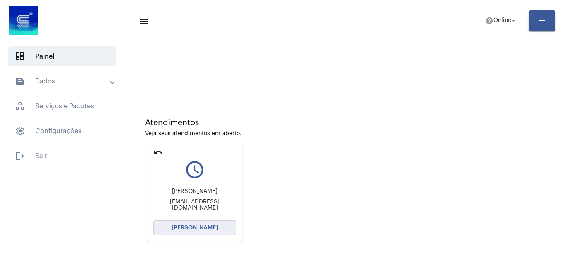
click at [192, 227] on span "[PERSON_NAME]" at bounding box center [195, 228] width 46 height 6
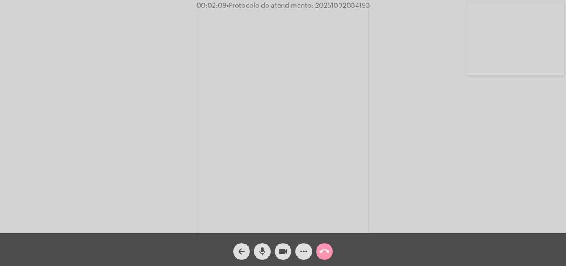
click at [283, 254] on mat-icon "videocam" at bounding box center [283, 251] width 10 height 10
click at [267, 253] on mat-icon "mic" at bounding box center [262, 251] width 10 height 10
click at [288, 253] on mat-icon "videocam_off" at bounding box center [283, 251] width 10 height 10
click at [269, 250] on button "mic_off" at bounding box center [262, 251] width 17 height 17
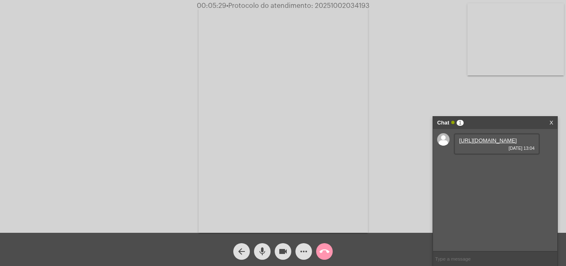
click at [504, 143] on link "[URL][DOMAIN_NAME]" at bounding box center [488, 140] width 58 height 6
click at [551, 124] on link "X" at bounding box center [552, 123] width 4 height 12
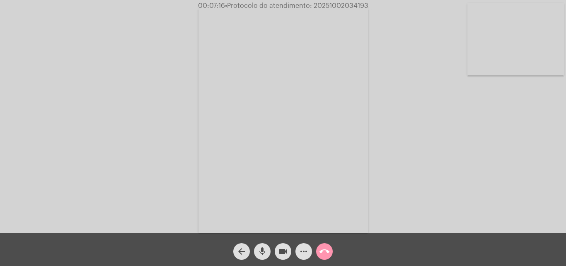
click at [285, 255] on mat-icon "videocam" at bounding box center [283, 251] width 10 height 10
click at [283, 253] on mat-icon "videocam_off" at bounding box center [283, 251] width 10 height 10
click at [284, 253] on mat-icon "videocam" at bounding box center [283, 251] width 10 height 10
click at [262, 251] on mat-icon "mic" at bounding box center [262, 251] width 10 height 10
click at [275, 249] on button "videocam_off" at bounding box center [283, 251] width 17 height 17
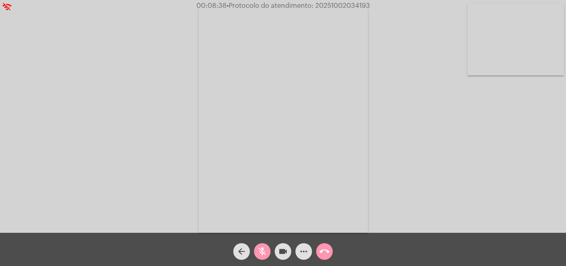
click at [270, 252] on button "mic_off" at bounding box center [262, 251] width 17 height 17
click at [289, 256] on button "videocam" at bounding box center [283, 251] width 17 height 17
click at [267, 257] on span "mic" at bounding box center [262, 251] width 10 height 17
click at [287, 251] on mat-icon "videocam_off" at bounding box center [283, 251] width 10 height 10
click at [269, 254] on button "mic_off" at bounding box center [262, 251] width 17 height 17
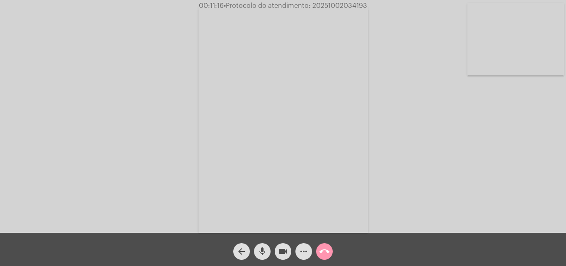
click at [288, 255] on button "videocam" at bounding box center [283, 251] width 17 height 17
click at [266, 252] on mat-icon "mic" at bounding box center [262, 251] width 10 height 10
click at [286, 254] on mat-icon "videocam_off" at bounding box center [283, 251] width 10 height 10
click at [268, 251] on button "mic_off" at bounding box center [262, 251] width 17 height 17
click at [277, 249] on button "videocam" at bounding box center [283, 251] width 17 height 17
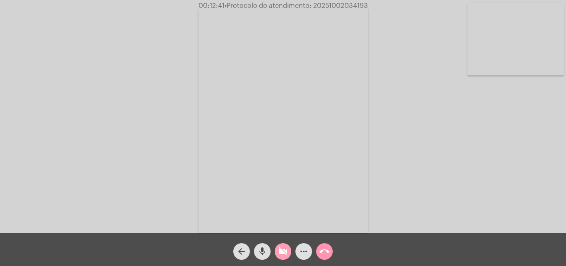
click at [278, 250] on mat-icon "videocam_off" at bounding box center [283, 251] width 10 height 10
click at [279, 250] on mat-icon "videocam" at bounding box center [283, 251] width 10 height 10
click at [266, 249] on mat-icon "mic" at bounding box center [262, 251] width 10 height 10
click at [288, 253] on mat-icon "videocam_off" at bounding box center [283, 251] width 10 height 10
click at [270, 254] on button "mic_off" at bounding box center [262, 251] width 17 height 17
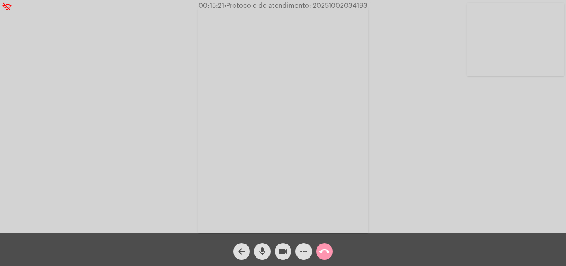
click at [284, 255] on mat-icon "videocam" at bounding box center [283, 251] width 10 height 10
click at [261, 251] on mat-icon "mic" at bounding box center [262, 251] width 10 height 10
click at [280, 256] on mat-icon "videocam_off" at bounding box center [283, 251] width 10 height 10
click at [263, 249] on mat-icon "mic_off" at bounding box center [262, 251] width 10 height 10
click at [278, 253] on mat-icon "videocam" at bounding box center [283, 251] width 10 height 10
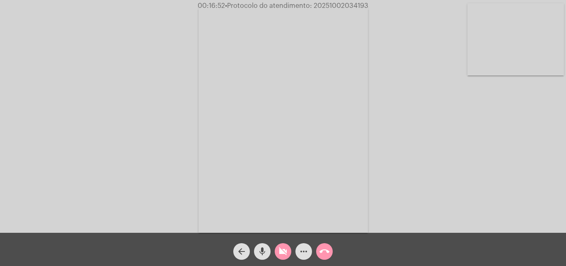
click at [264, 252] on mat-icon "mic" at bounding box center [262, 251] width 10 height 10
click at [304, 254] on mat-icon "more_horiz" at bounding box center [304, 251] width 10 height 10
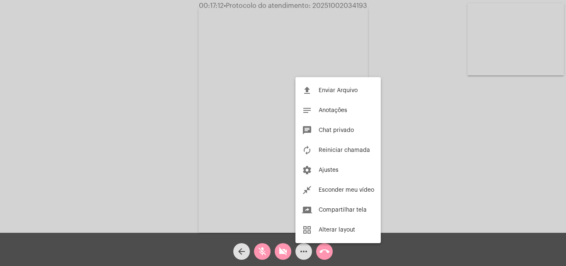
click at [443, 119] on div at bounding box center [283, 133] width 566 height 266
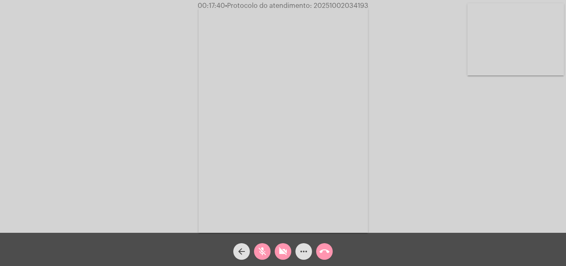
click at [283, 249] on mat-icon "videocam_off" at bounding box center [283, 251] width 10 height 10
click at [264, 251] on mat-icon "mic_off" at bounding box center [262, 251] width 10 height 10
click at [280, 247] on mat-icon "videocam" at bounding box center [283, 251] width 10 height 10
click at [265, 256] on mat-icon "mic" at bounding box center [262, 251] width 10 height 10
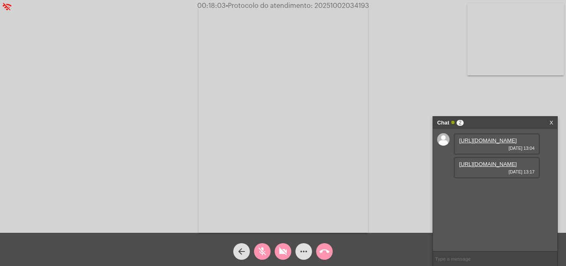
click at [282, 258] on span "videocam_off" at bounding box center [283, 251] width 10 height 17
click at [271, 256] on div "mic_off" at bounding box center [262, 249] width 21 height 21
click at [284, 252] on mat-icon "videocam" at bounding box center [283, 251] width 10 height 10
click at [265, 253] on mat-icon "mic" at bounding box center [262, 251] width 10 height 10
click at [285, 251] on mat-icon "videocam_off" at bounding box center [283, 251] width 10 height 10
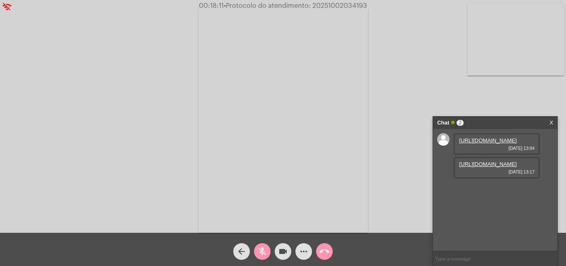
click at [263, 253] on mat-icon "mic_off" at bounding box center [262, 251] width 10 height 10
click at [279, 250] on mat-icon "videocam" at bounding box center [283, 251] width 10 height 10
click at [260, 250] on mat-icon "mic" at bounding box center [262, 251] width 10 height 10
click at [285, 252] on mat-icon "videocam_off" at bounding box center [283, 251] width 10 height 10
click at [269, 255] on button "mic_off" at bounding box center [262, 251] width 17 height 17
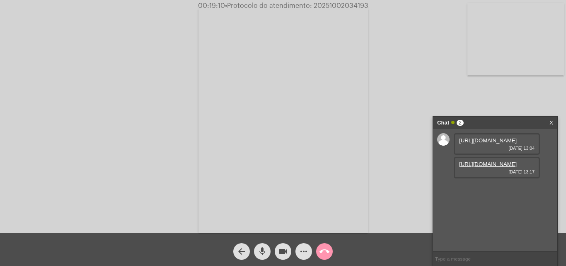
click at [287, 255] on mat-icon "videocam" at bounding box center [283, 251] width 10 height 10
click at [261, 251] on mat-icon "mic" at bounding box center [262, 251] width 10 height 10
click at [256, 248] on button "mic_off" at bounding box center [262, 251] width 17 height 17
click at [284, 253] on mat-icon "videocam_off" at bounding box center [283, 251] width 10 height 10
click at [267, 253] on mat-icon "mic" at bounding box center [262, 251] width 10 height 10
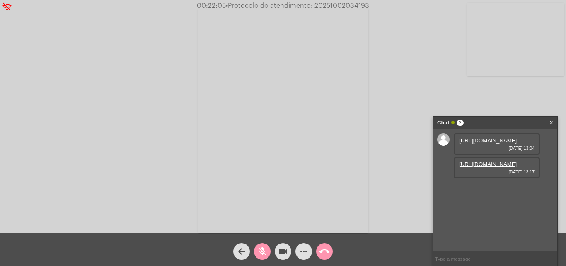
click at [283, 255] on mat-icon "videocam" at bounding box center [283, 251] width 10 height 10
click at [283, 255] on mat-icon "videocam_off" at bounding box center [283, 251] width 10 height 10
click at [255, 253] on button "mic_off" at bounding box center [262, 251] width 17 height 17
click at [262, 249] on mat-icon "mic" at bounding box center [262, 251] width 10 height 10
click at [279, 252] on mat-icon "videocam" at bounding box center [283, 251] width 10 height 10
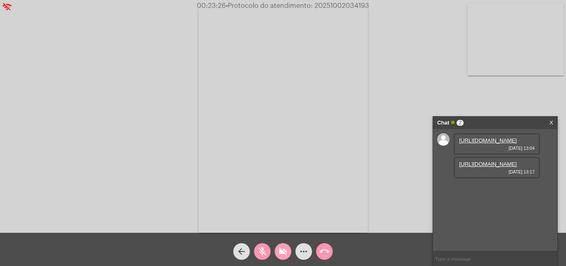
click at [287, 256] on mat-icon "videocam_off" at bounding box center [283, 251] width 10 height 10
click at [270, 256] on div "mic_off" at bounding box center [262, 249] width 21 height 21
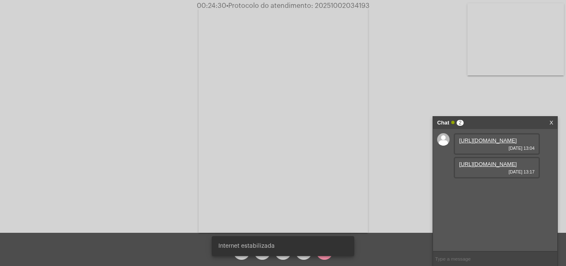
click at [283, 257] on div "Internet estabilizada" at bounding box center [283, 246] width 163 height 40
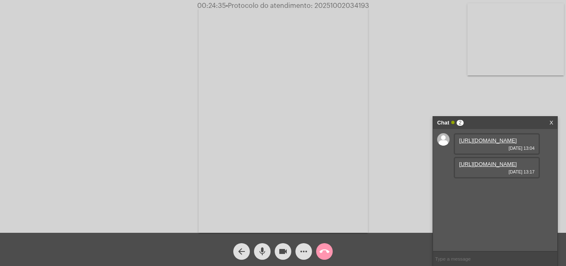
click at [265, 249] on mat-icon "mic" at bounding box center [262, 251] width 10 height 10
click at [280, 253] on mat-icon "videocam" at bounding box center [283, 251] width 10 height 10
click at [289, 244] on div "videocam_off" at bounding box center [283, 249] width 21 height 21
click at [257, 249] on mat-icon "mic_off" at bounding box center [262, 251] width 10 height 10
click at [302, 255] on mat-icon "more_horiz" at bounding box center [304, 251] width 10 height 10
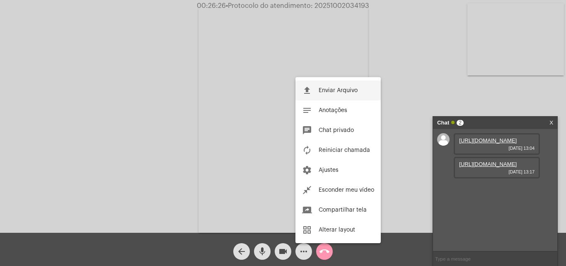
click at [340, 90] on span "Enviar Arquivo" at bounding box center [338, 90] width 39 height 6
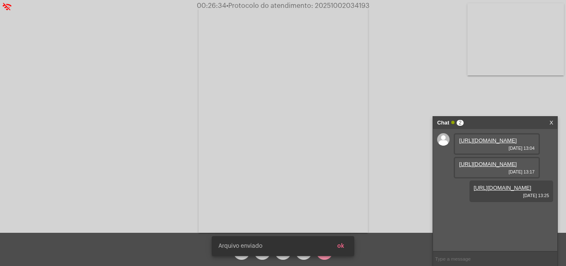
scroll to position [7, 0]
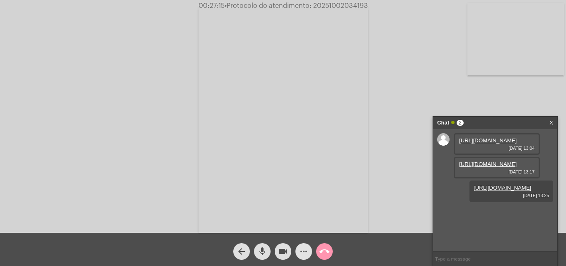
click at [306, 255] on mat-icon "more_horiz" at bounding box center [304, 251] width 10 height 10
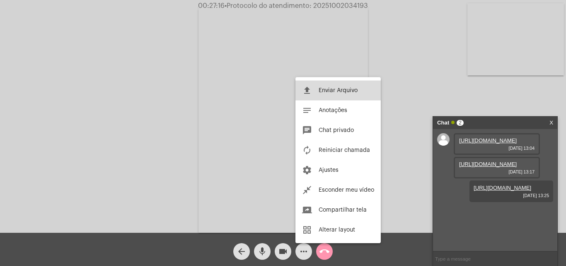
click at [332, 92] on span "Enviar Arquivo" at bounding box center [338, 90] width 39 height 6
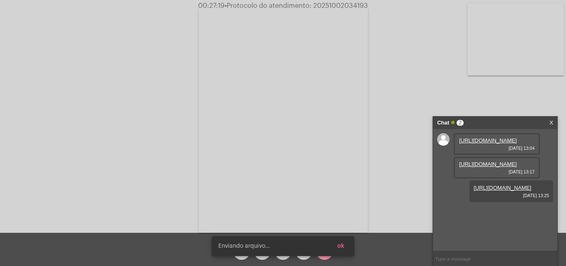
scroll to position [49, 0]
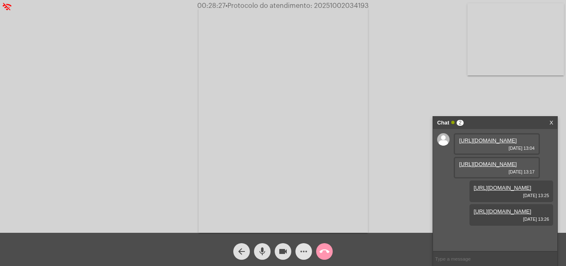
click at [308, 260] on span "more_horiz" at bounding box center [304, 251] width 10 height 17
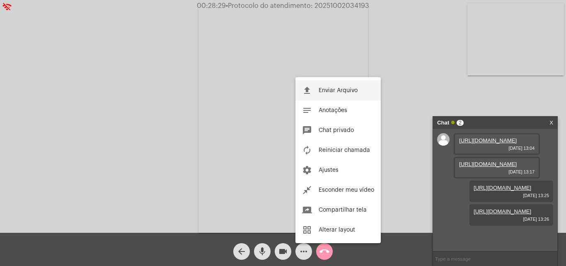
click at [339, 86] on button "file_upload Enviar Arquivo" at bounding box center [338, 90] width 85 height 20
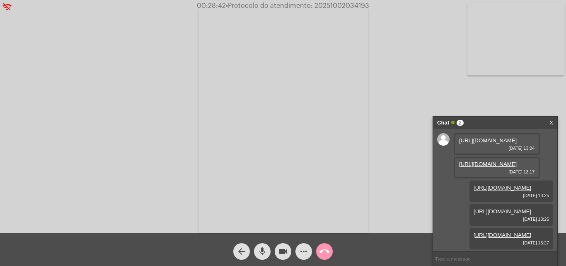
scroll to position [92, 0]
click at [518, 232] on link "[URL][DOMAIN_NAME]" at bounding box center [503, 235] width 58 height 6
click at [301, 249] on mat-icon "more_horiz" at bounding box center [304, 251] width 10 height 10
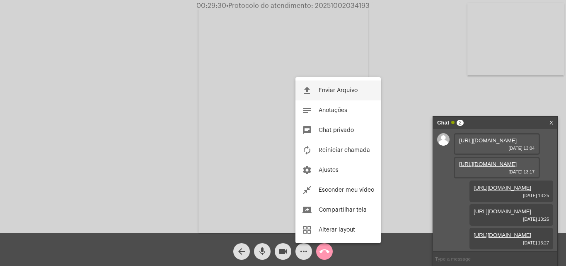
click at [337, 93] on button "file_upload Enviar Arquivo" at bounding box center [338, 90] width 85 height 20
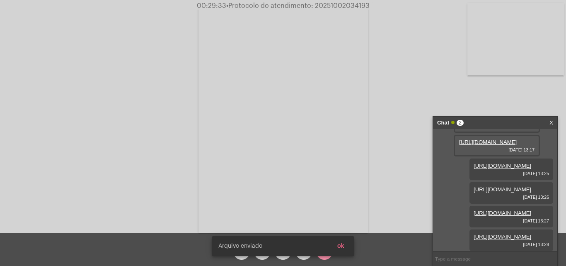
scroll to position [134, 0]
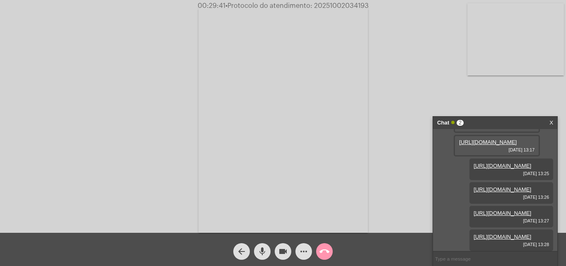
drag, startPoint x: 395, startPoint y: 48, endPoint x: 400, endPoint y: 32, distance: 17.2
click at [400, 30] on div "Acessando Câmera e Microfone..." at bounding box center [283, 118] width 565 height 233
click at [265, 251] on mat-icon "mic" at bounding box center [262, 251] width 10 height 10
click at [282, 255] on mat-icon "videocam" at bounding box center [283, 251] width 10 height 10
click at [319, 253] on button "call_end" at bounding box center [324, 251] width 17 height 17
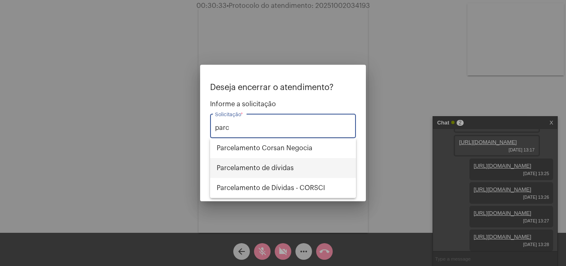
click at [291, 168] on span "Parcelamento de dívidas" at bounding box center [283, 168] width 133 height 20
type input "Parcelamento de dívidas"
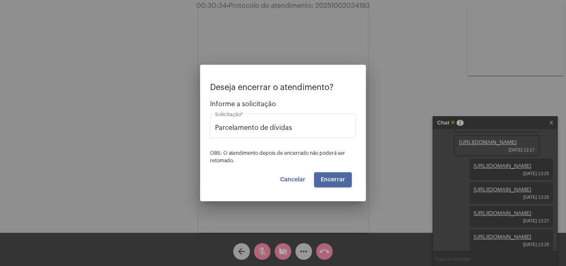
click at [334, 177] on span "Encerrar" at bounding box center [333, 180] width 24 height 6
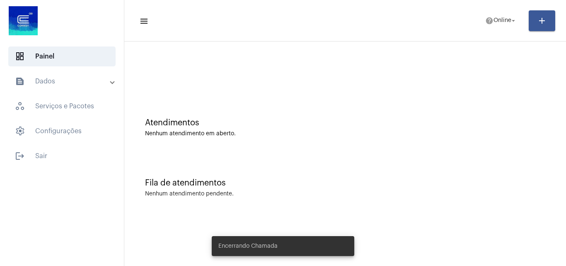
click at [94, 83] on mat-panel-title "text_snippet_outlined Dados" at bounding box center [63, 81] width 96 height 10
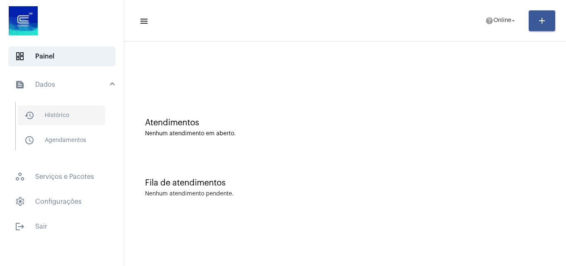
click at [72, 115] on span "history_outlined Histórico" at bounding box center [61, 115] width 87 height 20
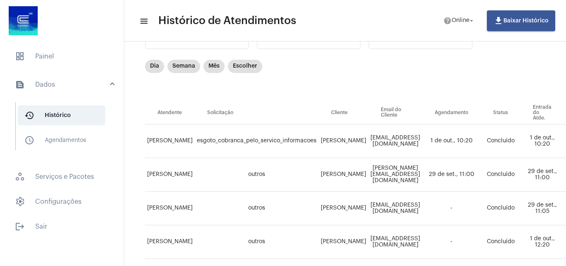
scroll to position [2, 0]
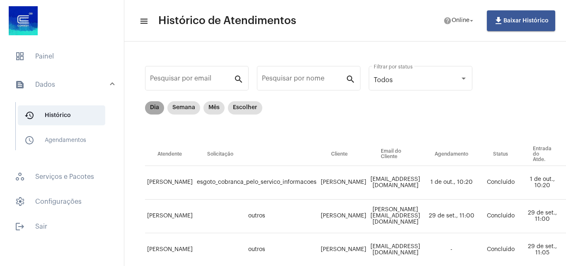
click at [158, 111] on mat-chip "Dia" at bounding box center [154, 107] width 19 height 13
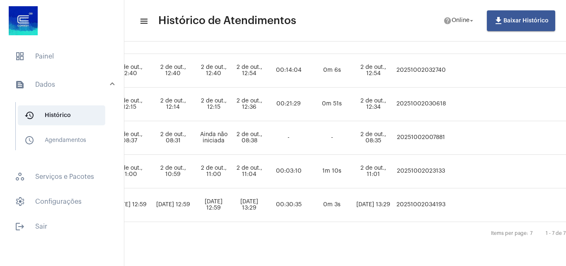
scroll to position [187, 427]
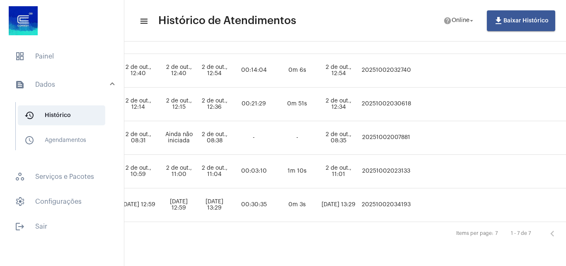
click at [404, 202] on td "20251002034193" at bounding box center [386, 205] width 54 height 34
click at [404, 199] on td "20251002034193" at bounding box center [386, 205] width 54 height 34
copy td "20251002034193"
click at [54, 50] on span "dashboard Painel" at bounding box center [61, 56] width 107 height 20
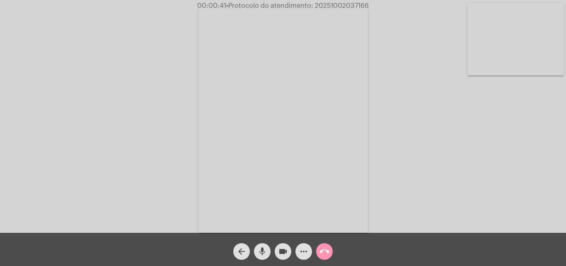
click at [308, 256] on mat-icon "more_horiz" at bounding box center [304, 251] width 10 height 10
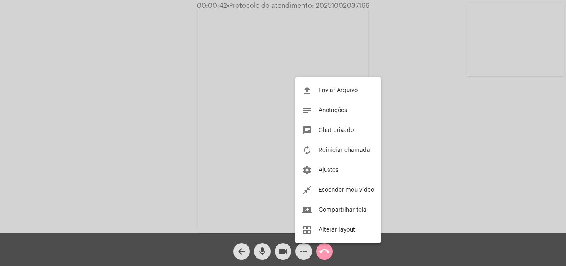
click at [252, 175] on div at bounding box center [283, 133] width 566 height 266
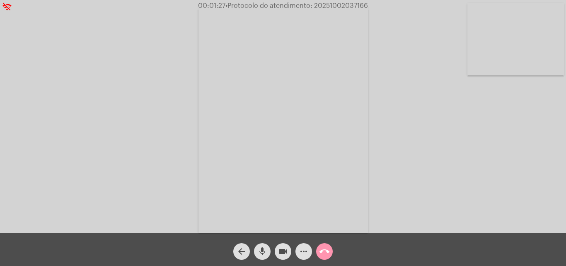
click at [281, 244] on span "videocam" at bounding box center [283, 251] width 10 height 17
click at [264, 250] on mat-icon "mic" at bounding box center [262, 251] width 10 height 10
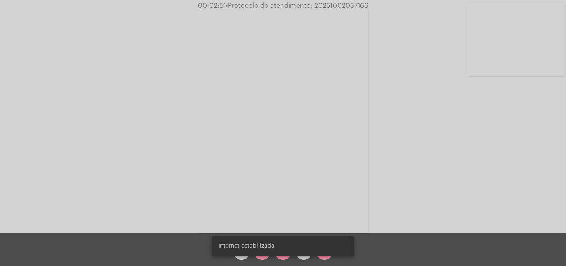
click at [284, 258] on div "Internet estabilizada" at bounding box center [283, 246] width 163 height 40
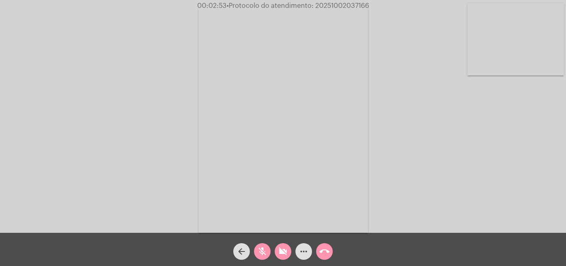
click at [274, 250] on div "videocam_off" at bounding box center [283, 249] width 21 height 21
click at [264, 246] on span "mic_off" at bounding box center [262, 251] width 10 height 17
click at [279, 249] on mat-icon "videocam" at bounding box center [283, 251] width 10 height 10
click at [271, 250] on div "mic" at bounding box center [262, 249] width 21 height 21
click at [289, 259] on div "videocam_off" at bounding box center [283, 249] width 21 height 21
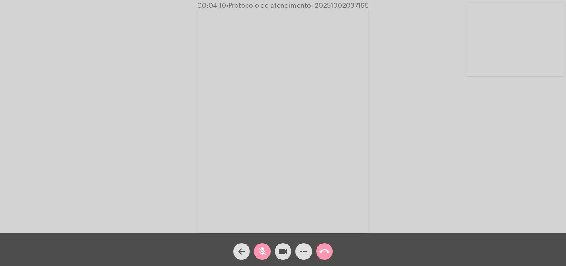
click at [262, 250] on mat-icon "mic_off" at bounding box center [262, 251] width 10 height 10
click at [287, 248] on mat-icon "videocam" at bounding box center [283, 251] width 10 height 10
click at [267, 246] on button "mic" at bounding box center [262, 251] width 17 height 17
click at [278, 260] on div "arrow_back mic_off videocam_off more_horiz call_end" at bounding box center [283, 249] width 566 height 33
click at [278, 255] on button "videocam_off" at bounding box center [283, 251] width 17 height 17
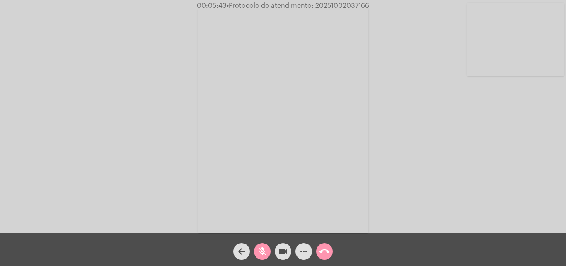
click at [269, 252] on button "mic_off" at bounding box center [262, 251] width 17 height 17
click at [286, 253] on mat-icon "videocam" at bounding box center [283, 251] width 10 height 10
click at [267, 248] on mat-icon "mic" at bounding box center [262, 251] width 10 height 10
click at [288, 252] on mat-icon "videocam_off" at bounding box center [283, 251] width 10 height 10
click at [266, 249] on mat-icon "mic_off" at bounding box center [262, 251] width 10 height 10
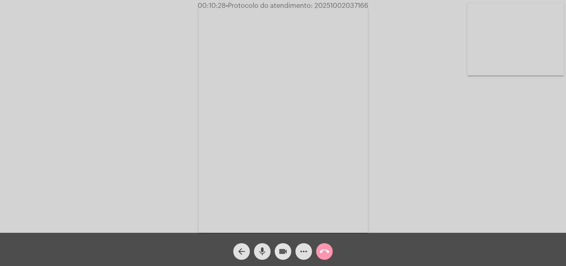
click at [285, 254] on mat-icon "videocam" at bounding box center [283, 251] width 10 height 10
click at [282, 257] on span "videocam_off" at bounding box center [283, 251] width 10 height 17
click at [282, 245] on span "videocam" at bounding box center [283, 251] width 10 height 17
click at [270, 249] on button "mic" at bounding box center [262, 251] width 17 height 17
click at [279, 248] on mat-icon "videocam_off" at bounding box center [283, 251] width 10 height 10
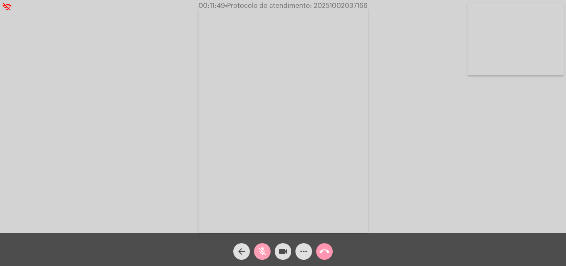
click at [263, 250] on mat-icon "mic_off" at bounding box center [262, 251] width 10 height 10
click at [265, 250] on mat-icon "mic" at bounding box center [262, 251] width 10 height 10
click at [280, 256] on mat-icon "videocam" at bounding box center [283, 251] width 10 height 10
click at [285, 252] on mat-icon "videocam_off" at bounding box center [283, 251] width 10 height 10
click at [268, 251] on button "mic_off" at bounding box center [262, 251] width 17 height 17
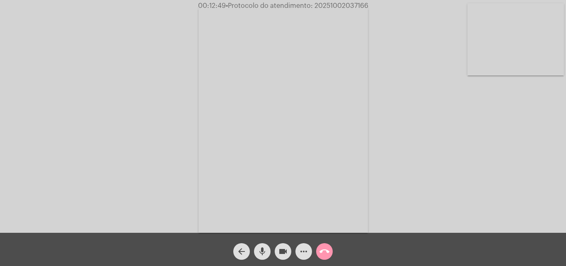
click at [267, 251] on mat-icon "mic" at bounding box center [262, 251] width 10 height 10
click at [266, 253] on mat-icon "mic_off" at bounding box center [262, 251] width 10 height 10
click at [262, 251] on mat-icon "mic" at bounding box center [262, 251] width 10 height 10
click at [267, 248] on mat-icon "mic_off" at bounding box center [262, 251] width 10 height 10
click at [262, 253] on mat-icon "mic" at bounding box center [262, 251] width 10 height 10
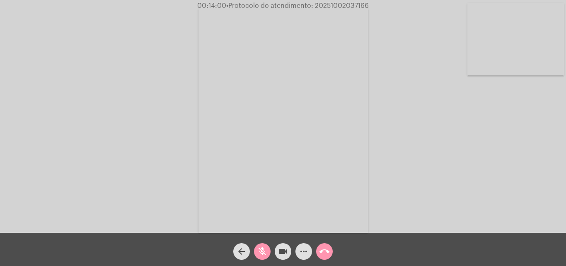
click at [262, 253] on mat-icon "mic_off" at bounding box center [262, 251] width 10 height 10
click at [269, 250] on button "mic" at bounding box center [262, 251] width 17 height 17
click at [259, 255] on mat-icon "mic_off" at bounding box center [262, 251] width 10 height 10
click at [265, 254] on mat-icon "mic" at bounding box center [262, 251] width 10 height 10
click at [282, 256] on mat-icon "videocam" at bounding box center [283, 251] width 10 height 10
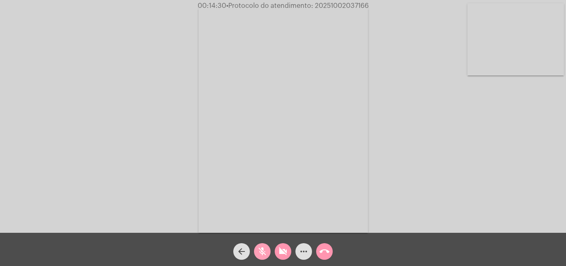
click at [267, 250] on mat-icon "mic_off" at bounding box center [262, 251] width 10 height 10
click at [284, 253] on mat-icon "videocam_off" at bounding box center [283, 251] width 10 height 10
click at [268, 250] on button "mic" at bounding box center [262, 251] width 17 height 17
click at [276, 250] on button "videocam" at bounding box center [283, 251] width 17 height 17
click at [316, 250] on button "call_end" at bounding box center [324, 251] width 17 height 17
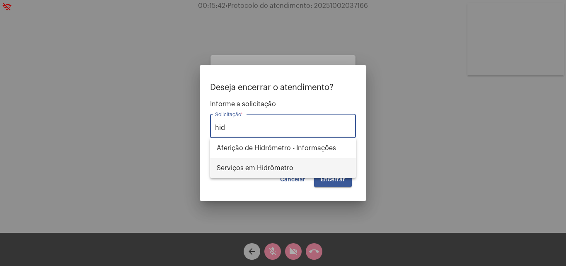
click at [316, 170] on span "Serviços em Hidrômetro" at bounding box center [283, 168] width 133 height 20
type input "Serviços em Hidrômetro"
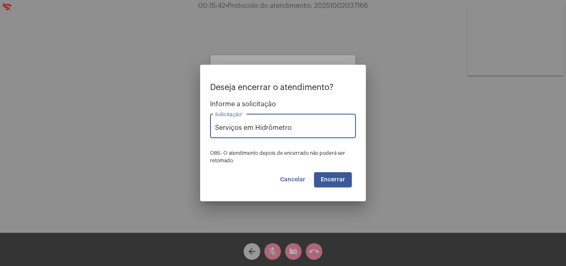
click at [342, 181] on span "Encerrar" at bounding box center [333, 180] width 24 height 6
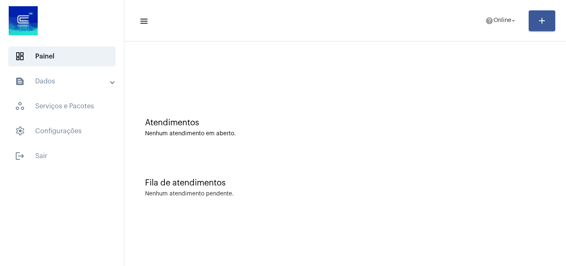
click at [80, 82] on mat-panel-title "text_snippet_outlined Dados" at bounding box center [63, 81] width 96 height 10
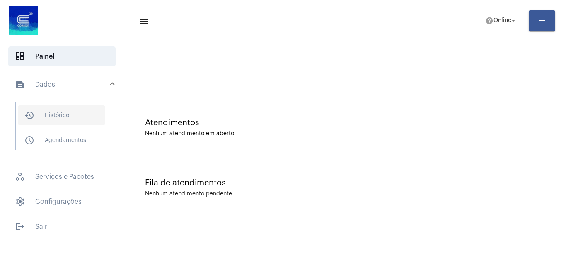
click at [73, 107] on span "history_outlined Histórico" at bounding box center [61, 115] width 87 height 20
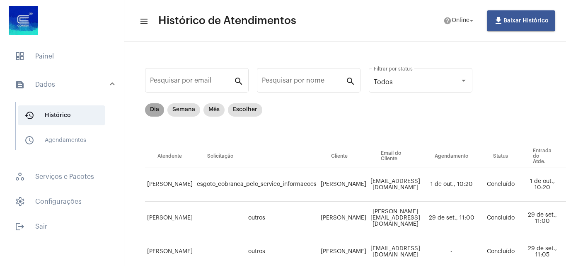
click at [155, 105] on mat-chip "Dia" at bounding box center [154, 109] width 19 height 13
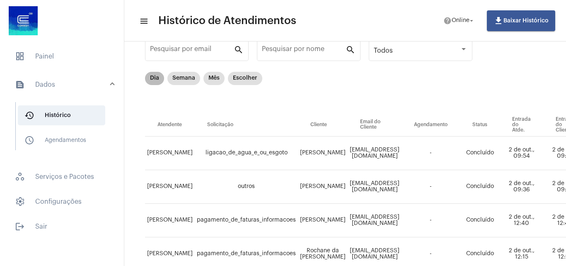
scroll to position [14, 0]
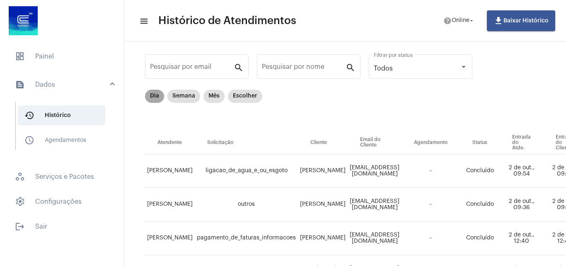
click at [151, 99] on mat-chip "Dia" at bounding box center [154, 96] width 19 height 13
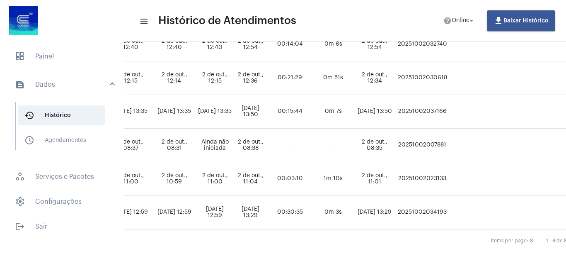
scroll to position [207, 407]
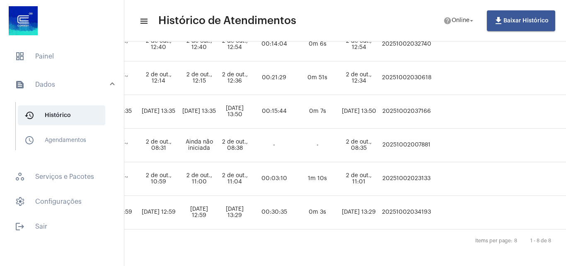
click at [424, 111] on td "20251002037166" at bounding box center [407, 112] width 54 height 34
copy td "20251002037166"
click at [52, 63] on span "dashboard Painel" at bounding box center [61, 56] width 107 height 20
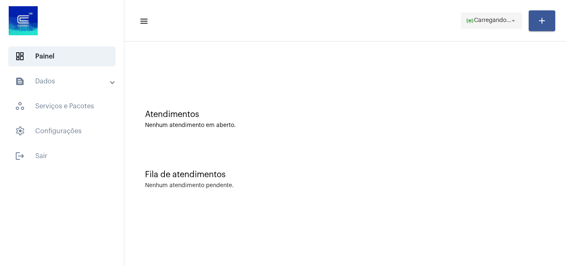
click at [507, 21] on span "Carregando..." at bounding box center [492, 21] width 37 height 6
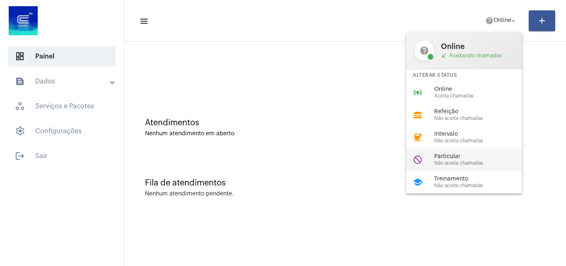
click at [454, 163] on span "Não aceita chamadas" at bounding box center [482, 162] width 95 height 5
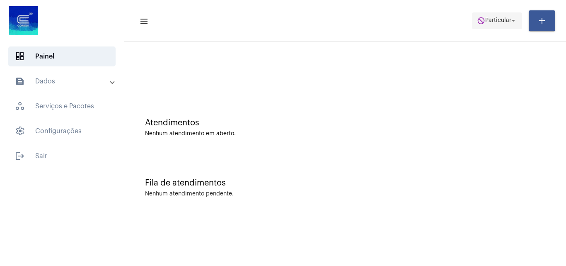
click at [512, 18] on mat-icon "arrow_drop_down" at bounding box center [513, 20] width 7 height 7
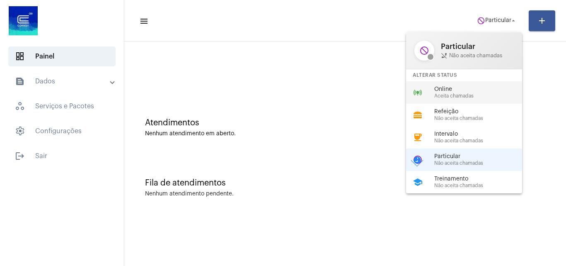
click at [459, 85] on div "online_prediction Online Aceita chamadas" at bounding box center [470, 92] width 129 height 22
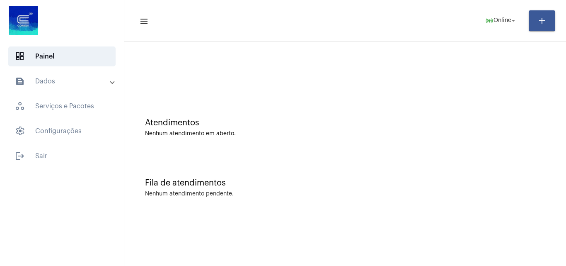
click at [44, 83] on mat-panel-title "text_snippet_outlined Dados" at bounding box center [63, 81] width 96 height 10
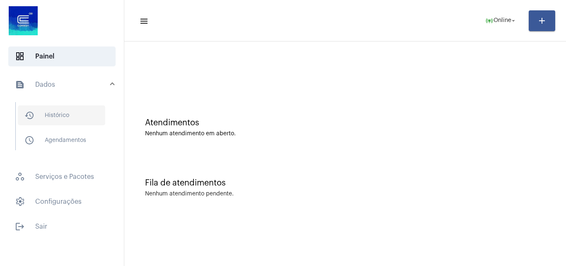
click at [77, 112] on span "history_outlined Histórico" at bounding box center [61, 115] width 87 height 20
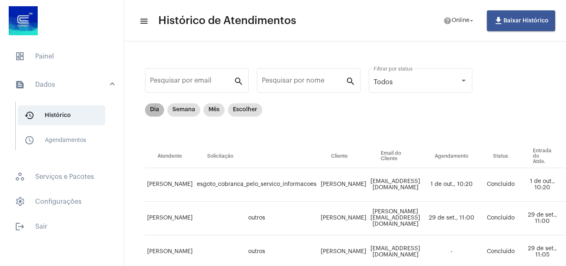
click at [151, 103] on mat-chip "Dia" at bounding box center [154, 109] width 19 height 13
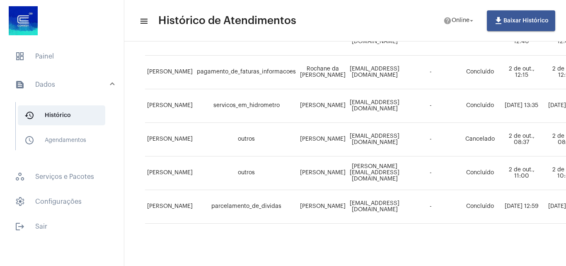
scroll to position [221, 0]
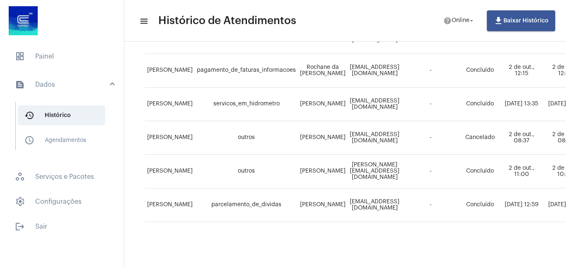
click at [308, 195] on td "[PERSON_NAME]" at bounding box center [323, 205] width 50 height 34
drag, startPoint x: 312, startPoint y: 195, endPoint x: 301, endPoint y: 214, distance: 22.0
copy td "[PERSON_NAME]"
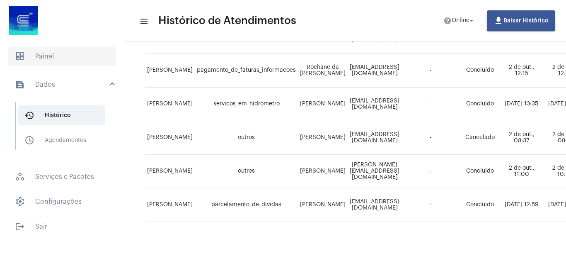
click at [42, 53] on span "dashboard Painel" at bounding box center [61, 56] width 107 height 20
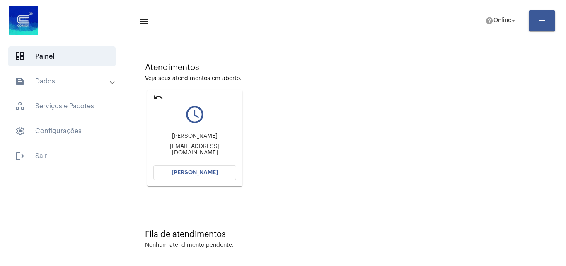
scroll to position [58, 0]
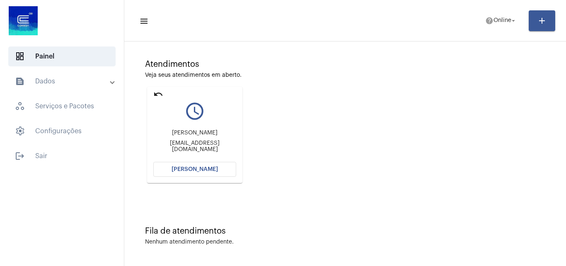
click at [205, 174] on button "[PERSON_NAME]" at bounding box center [194, 169] width 83 height 15
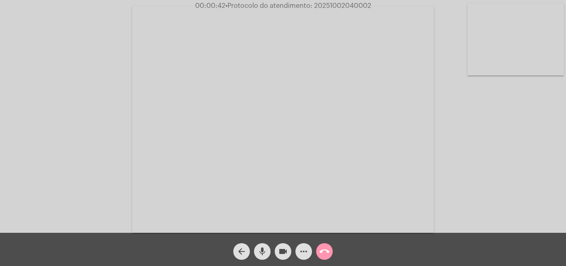
click at [528, 222] on div "Acessando Câmera e Microfone..." at bounding box center [283, 118] width 565 height 233
click at [306, 249] on mat-icon "more_horiz" at bounding box center [304, 251] width 10 height 10
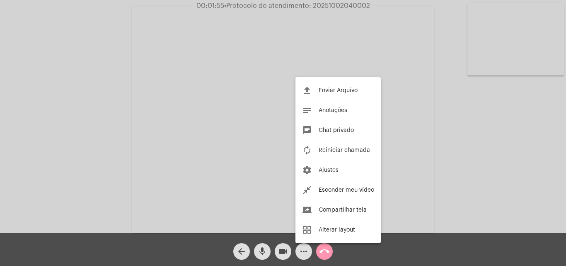
click at [462, 181] on div at bounding box center [283, 133] width 566 height 266
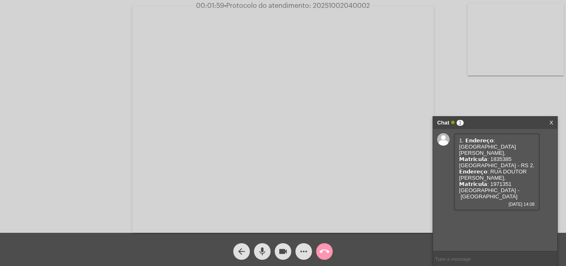
click at [438, 149] on div "1. 𝗘𝗻𝗱𝗲𝗿𝗲𝗰̧𝗼: [GEOGRAPHIC_DATA][PERSON_NAME], 𝗠𝗮𝘁𝗿𝗶𝗰𝘂𝗹𝗮: 1835385 [GEOGRAPHIC_DA…" at bounding box center [495, 190] width 124 height 122
click at [469, 154] on span "1. 𝗘𝗻𝗱𝗲𝗿𝗲𝗰̧𝗼: [GEOGRAPHIC_DATA][PERSON_NAME], 𝗠𝗮𝘁𝗿𝗶𝗰𝘂𝗹𝗮: 1835385 [GEOGRAPHIC_DA…" at bounding box center [496, 168] width 75 height 62
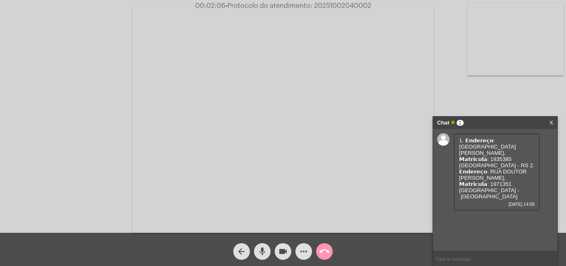
click at [469, 154] on span "1. 𝗘𝗻𝗱𝗲𝗿𝗲𝗰̧𝗼: [GEOGRAPHIC_DATA][PERSON_NAME], 𝗠𝗮𝘁𝗿𝗶𝗰𝘂𝗹𝗮: 1835385 [GEOGRAPHIC_DA…" at bounding box center [496, 168] width 75 height 62
click at [471, 154] on span "1. 𝗘𝗻𝗱𝗲𝗿𝗲𝗰̧𝗼: [GEOGRAPHIC_DATA][PERSON_NAME], 𝗠𝗮𝘁𝗿𝗶𝗰𝘂𝗹𝗮: 1835385 [GEOGRAPHIC_DA…" at bounding box center [496, 168] width 75 height 62
click at [471, 155] on span "1. 𝗘𝗻𝗱𝗲𝗿𝗲𝗰̧𝗼: [GEOGRAPHIC_DATA][PERSON_NAME], 𝗠𝗮𝘁𝗿𝗶𝗰𝘂𝗹𝗮: 1835385 [GEOGRAPHIC_DA…" at bounding box center [496, 168] width 75 height 62
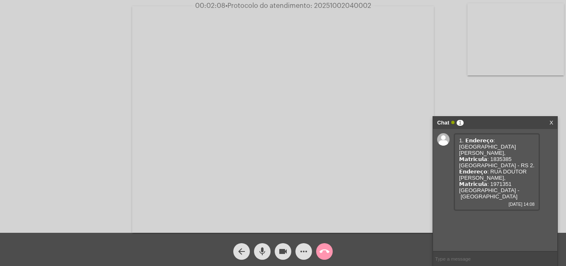
click at [472, 202] on span "[DATE] 14:08" at bounding box center [496, 204] width 75 height 5
click at [471, 197] on div "1. 𝗘𝗻𝗱𝗲𝗿𝗲𝗰̧𝗼: [GEOGRAPHIC_DATA][PERSON_NAME], 𝗠𝗮𝘁𝗿𝗶𝗰𝘂𝗹𝗮: 1835385 [GEOGRAPHIC_DA…" at bounding box center [495, 190] width 124 height 122
click at [470, 155] on span "1. 𝗘𝗻𝗱𝗲𝗿𝗲𝗰̧𝗼: [GEOGRAPHIC_DATA][PERSON_NAME], 𝗠𝗮𝘁𝗿𝗶𝗰𝘂𝗹𝗮: 1835385 [GEOGRAPHIC_DA…" at bounding box center [496, 168] width 75 height 62
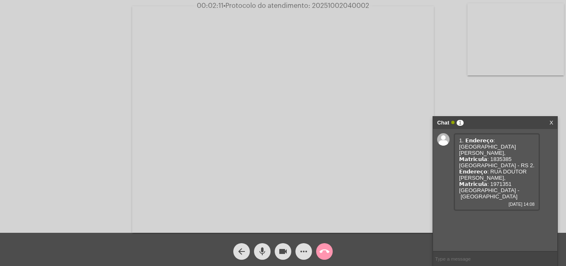
copy span "DO SUL"
click at [489, 161] on span "1. 𝗘𝗻𝗱𝗲𝗿𝗲𝗰̧𝗼: [GEOGRAPHIC_DATA][PERSON_NAME], 𝗠𝗮𝘁𝗿𝗶𝗰𝘂𝗹𝗮: 1835385 [GEOGRAPHIC_DA…" at bounding box center [496, 168] width 75 height 62
drag, startPoint x: 507, startPoint y: 140, endPoint x: 529, endPoint y: 143, distance: 23.0
click at [530, 140] on span "1. 𝗘𝗻𝗱𝗲𝗿𝗲𝗰̧𝗼: [GEOGRAPHIC_DATA][PERSON_NAME], 𝗠𝗮𝘁𝗿𝗶𝗰𝘂𝗹𝗮: 1835385 [GEOGRAPHIC_DA…" at bounding box center [496, 168] width 75 height 62
click at [474, 204] on div "1. 𝗘𝗻𝗱𝗲𝗿𝗲𝗰̧𝗼: [GEOGRAPHIC_DATA][PERSON_NAME], 𝗠𝗮𝘁𝗿𝗶𝗰𝘂𝗹𝗮: 1835385 [GEOGRAPHIC_DA…" at bounding box center [495, 190] width 124 height 122
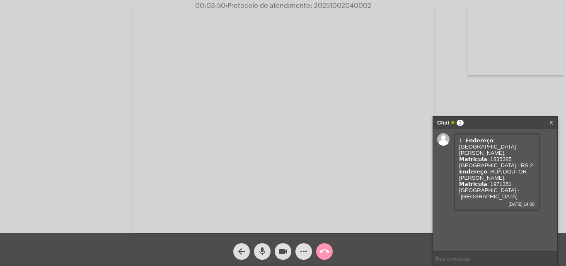
click at [262, 250] on mat-icon "mic" at bounding box center [262, 251] width 10 height 10
click at [270, 251] on button "mic_off" at bounding box center [262, 251] width 17 height 17
click at [287, 247] on mat-icon "videocam" at bounding box center [283, 251] width 10 height 10
click at [262, 250] on mat-icon "mic" at bounding box center [262, 251] width 10 height 10
click at [289, 250] on button "videocam_off" at bounding box center [283, 251] width 17 height 17
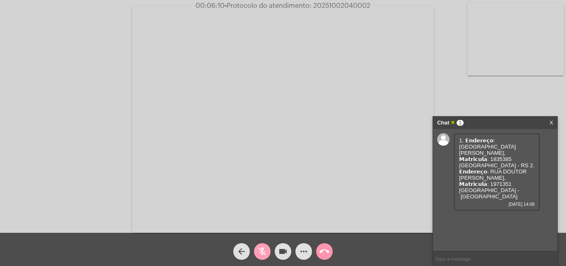
click at [270, 253] on button "mic_off" at bounding box center [262, 251] width 17 height 17
click at [265, 250] on mat-icon "mic" at bounding box center [262, 251] width 10 height 10
click at [262, 250] on mat-icon "mic_off" at bounding box center [262, 251] width 10 height 10
click at [254, 255] on div "mic" at bounding box center [262, 249] width 21 height 21
click at [262, 257] on span "mic_off" at bounding box center [262, 251] width 10 height 17
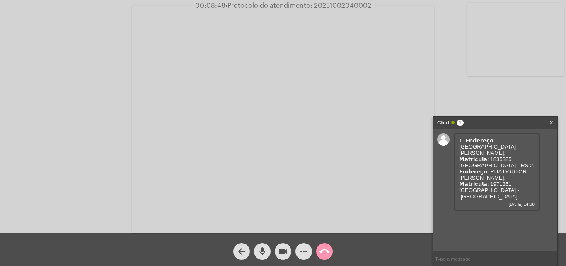
click at [270, 249] on button "mic" at bounding box center [262, 251] width 17 height 17
drag, startPoint x: 481, startPoint y: 155, endPoint x: 462, endPoint y: 155, distance: 18.2
click at [462, 155] on span "1. 𝗘𝗻𝗱𝗲𝗿𝗲𝗰̧𝗼: [GEOGRAPHIC_DATA][PERSON_NAME], 𝗠𝗮𝘁𝗿𝗶𝗰𝘂𝗹𝗮: 1835385 [GEOGRAPHIC_DA…" at bounding box center [496, 168] width 75 height 62
copy span "DO SUL"
click at [455, 149] on div "1. 𝗘𝗻𝗱𝗲𝗿𝗲𝗰̧𝗼: [GEOGRAPHIC_DATA][PERSON_NAME], 𝗠𝗮𝘁𝗿𝗶𝗰𝘂𝗹𝗮: 1835385 [GEOGRAPHIC_DA…" at bounding box center [497, 172] width 86 height 78
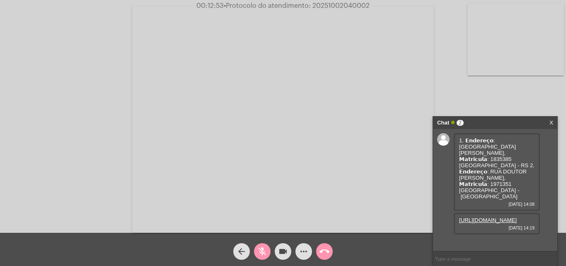
click at [497, 222] on link "[URL][DOMAIN_NAME]" at bounding box center [488, 220] width 58 height 6
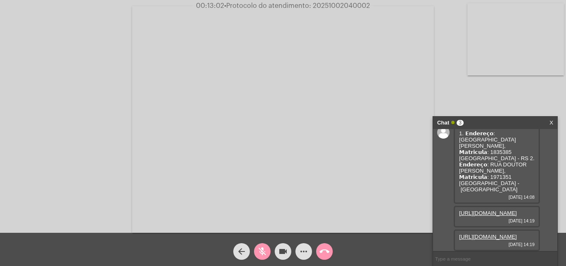
scroll to position [27, 0]
click at [510, 233] on link "[URL][DOMAIN_NAME]" at bounding box center [488, 236] width 58 height 6
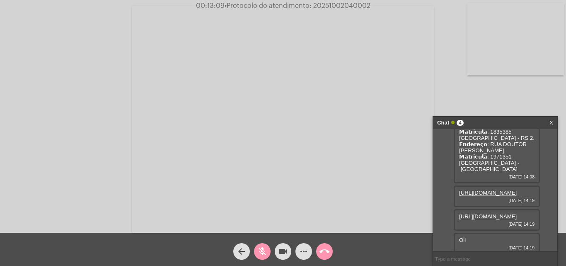
scroll to position [51, 0]
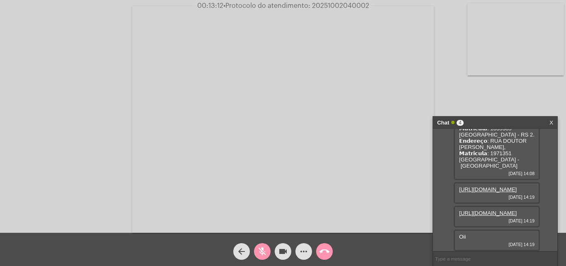
click at [267, 253] on mat-icon "mic_off" at bounding box center [262, 251] width 10 height 10
click at [261, 255] on mat-icon "mic" at bounding box center [262, 251] width 10 height 10
click at [282, 257] on span "videocam" at bounding box center [283, 251] width 10 height 17
click at [279, 250] on mat-icon "videocam_off" at bounding box center [283, 251] width 10 height 10
click at [270, 253] on button "mic_off" at bounding box center [262, 251] width 17 height 17
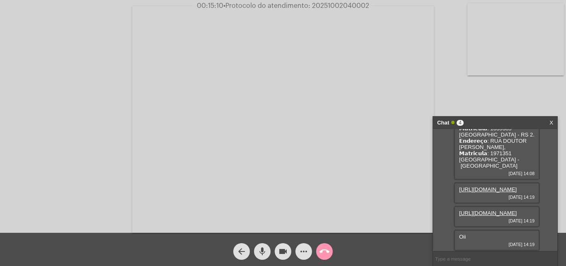
scroll to position [75, 0]
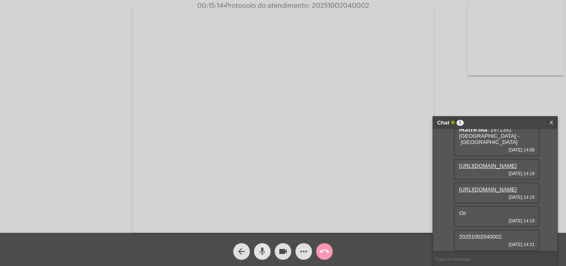
click at [269, 251] on button "mic" at bounding box center [262, 251] width 17 height 17
click at [279, 253] on mat-icon "videocam" at bounding box center [283, 251] width 10 height 10
click at [322, 251] on mat-icon "call_end" at bounding box center [325, 251] width 10 height 10
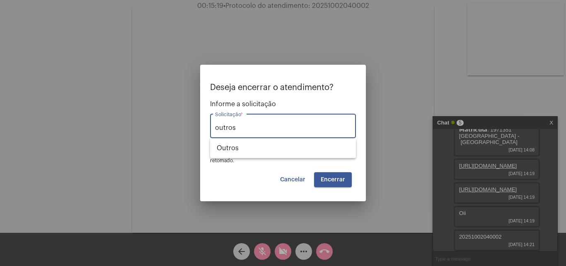
click at [315, 136] on div "outros Solicitação *" at bounding box center [283, 125] width 136 height 26
click at [319, 136] on div "outros Solicitação *" at bounding box center [283, 125] width 136 height 26
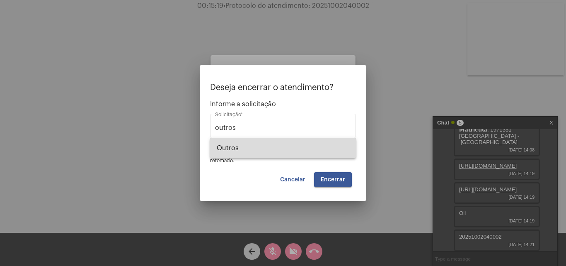
click at [318, 148] on span "Outros" at bounding box center [283, 148] width 133 height 20
type input "Outros"
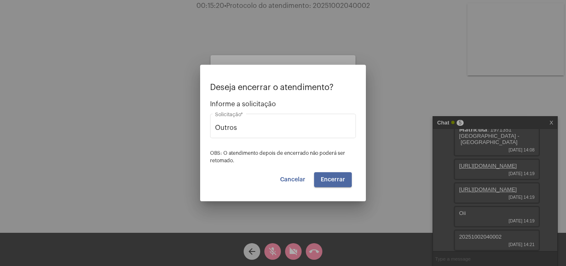
click at [324, 180] on span "Encerrar" at bounding box center [333, 180] width 24 height 6
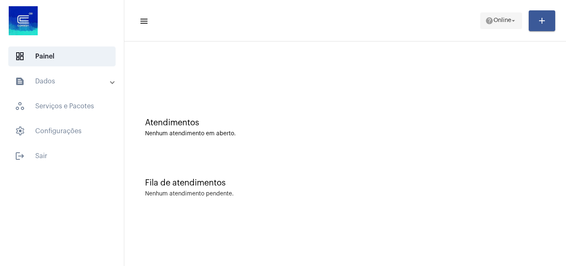
click at [504, 16] on span "help Online arrow_drop_down" at bounding box center [502, 20] width 32 height 15
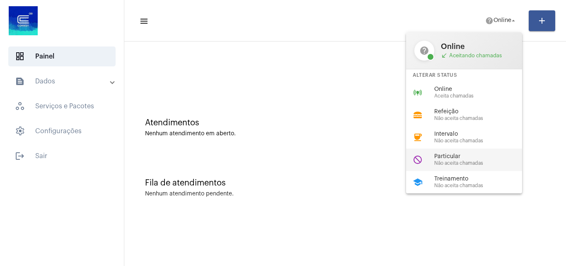
click at [476, 155] on span "Particular" at bounding box center [482, 156] width 95 height 6
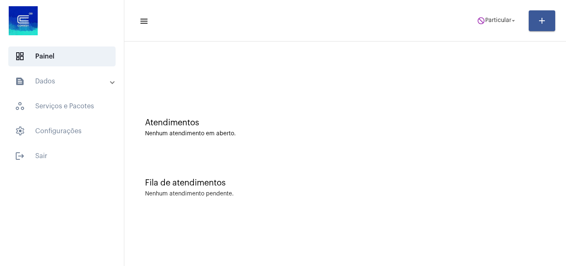
click at [492, 8] on mat-toolbar-row "menu do_not_disturb Particular arrow_drop_down add" at bounding box center [345, 20] width 442 height 27
click at [494, 29] on mat-toolbar-row "menu do_not_disturb Particular arrow_drop_down add" at bounding box center [345, 20] width 442 height 27
click at [493, 18] on span "Particular" at bounding box center [499, 21] width 26 height 6
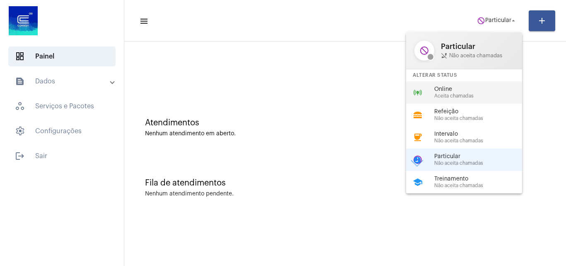
click at [464, 83] on div "online_prediction Online Aceita chamadas" at bounding box center [470, 92] width 129 height 22
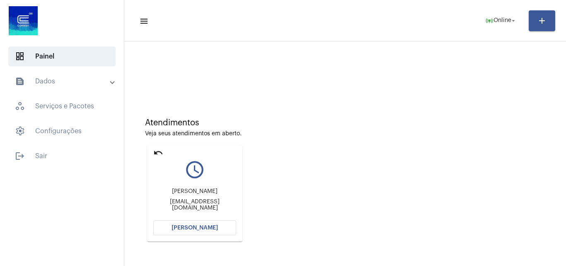
click at [184, 227] on span "[PERSON_NAME]" at bounding box center [195, 228] width 46 height 6
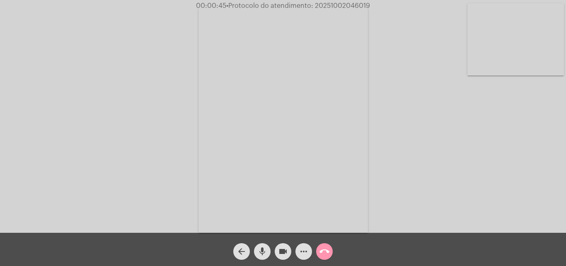
click at [287, 256] on mat-icon "videocam" at bounding box center [283, 251] width 10 height 10
click at [263, 251] on mat-icon "mic" at bounding box center [262, 251] width 10 height 10
click at [277, 252] on button "videocam_off" at bounding box center [283, 251] width 17 height 17
click at [261, 249] on mat-icon "mic_off" at bounding box center [262, 251] width 10 height 10
click at [280, 250] on mat-icon "videocam" at bounding box center [283, 251] width 10 height 10
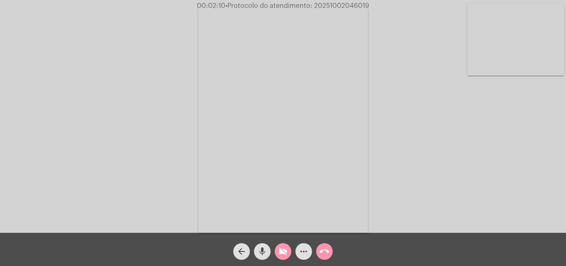
drag, startPoint x: 264, startPoint y: 250, endPoint x: 263, endPoint y: 243, distance: 6.2
click at [263, 248] on mat-icon "mic" at bounding box center [262, 251] width 10 height 10
click at [287, 248] on mat-icon "videocam_off" at bounding box center [283, 251] width 10 height 10
click at [267, 250] on mat-icon "mic_off" at bounding box center [262, 251] width 10 height 10
click at [269, 253] on button "mic" at bounding box center [262, 251] width 17 height 17
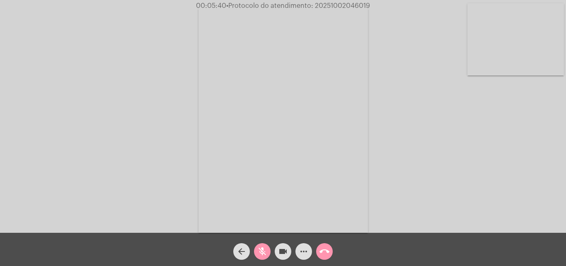
click at [275, 253] on button "videocam" at bounding box center [283, 251] width 17 height 17
click at [321, 249] on mat-icon "call_end" at bounding box center [325, 251] width 10 height 10
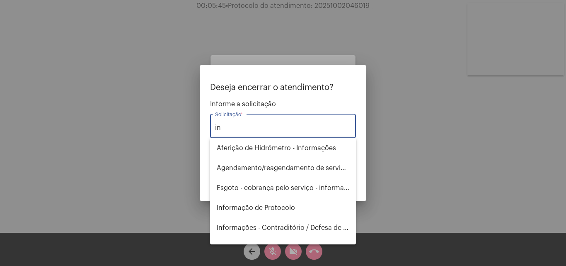
type input "i"
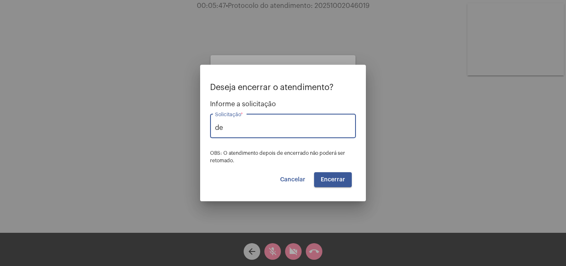
type input "d"
click at [239, 153] on span "Outros" at bounding box center [283, 148] width 133 height 20
type input "Outros"
click at [356, 180] on div "Deseja encerrar o atendimento? Informe a solicitação Outros Solicitação * OBS: …" at bounding box center [283, 135] width 146 height 104
click at [340, 180] on span "Encerrar" at bounding box center [333, 180] width 24 height 6
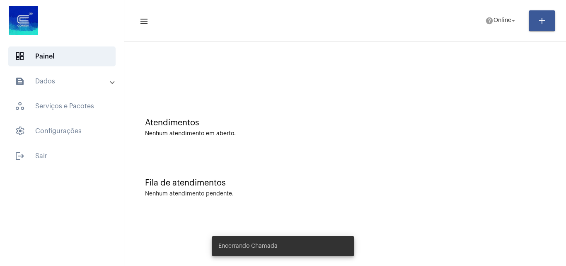
click at [58, 88] on mat-expansion-panel-header "text_snippet_outlined Dados" at bounding box center [64, 81] width 119 height 20
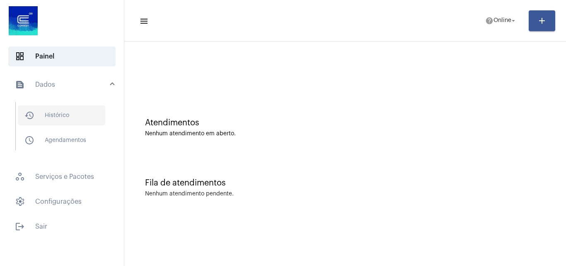
click at [78, 115] on span "history_outlined Histórico" at bounding box center [61, 115] width 87 height 20
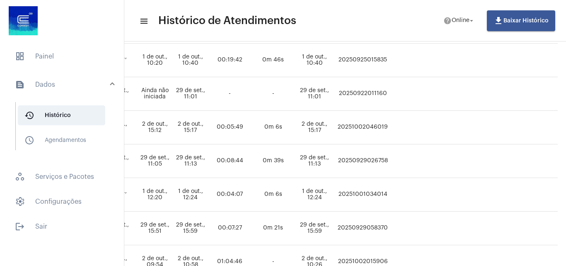
scroll to position [124, 533]
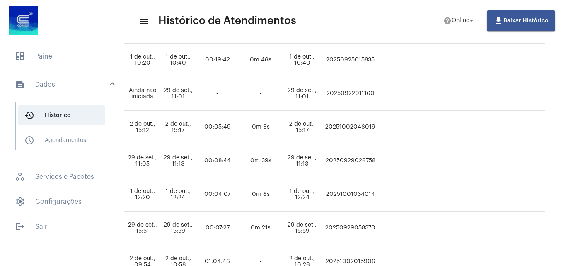
click at [351, 126] on td "20251002046019" at bounding box center [350, 128] width 55 height 34
copy td "20251002046019"
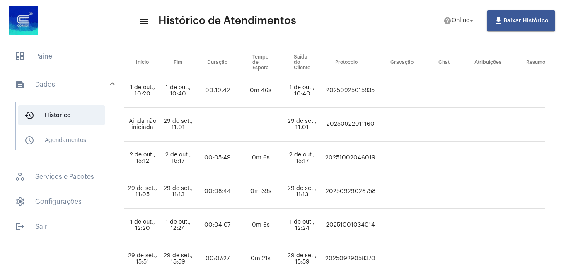
scroll to position [0, 533]
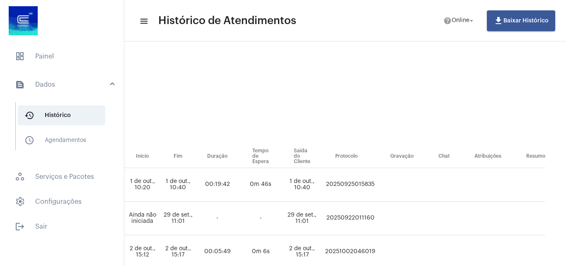
click at [41, 68] on mat-list "dashboard Painel text_snippet_outlined Dados history_outlined Histórico schedul…" at bounding box center [62, 139] width 124 height 193
click at [37, 66] on span "dashboard Painel" at bounding box center [61, 56] width 107 height 20
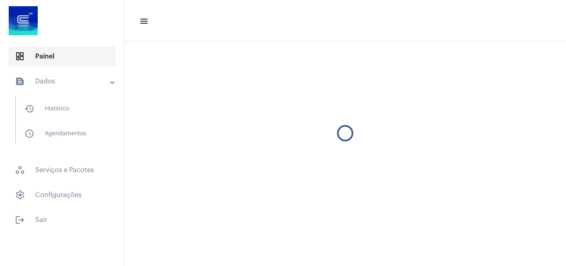
click at [35, 63] on span "dashboard Painel" at bounding box center [61, 56] width 107 height 20
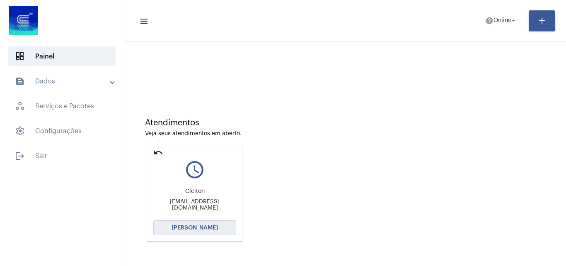
click at [174, 226] on span "[PERSON_NAME]" at bounding box center [195, 228] width 46 height 6
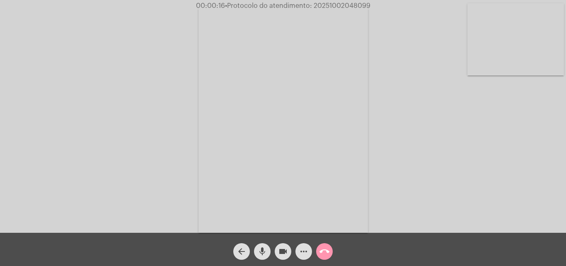
click at [256, 256] on button "mic" at bounding box center [262, 251] width 17 height 17
click at [281, 256] on mat-icon "videocam" at bounding box center [283, 251] width 10 height 10
click at [286, 244] on span "videocam_off" at bounding box center [283, 251] width 10 height 17
click at [261, 255] on mat-icon "mic_off" at bounding box center [262, 251] width 10 height 10
click at [282, 256] on mat-icon "videocam" at bounding box center [283, 251] width 10 height 10
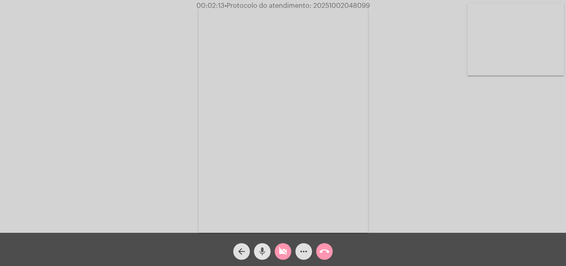
click at [266, 254] on mat-icon "mic" at bounding box center [262, 251] width 10 height 10
click at [284, 248] on mat-icon "videocam_off" at bounding box center [283, 251] width 10 height 10
click at [265, 254] on mat-icon "mic_off" at bounding box center [262, 251] width 10 height 10
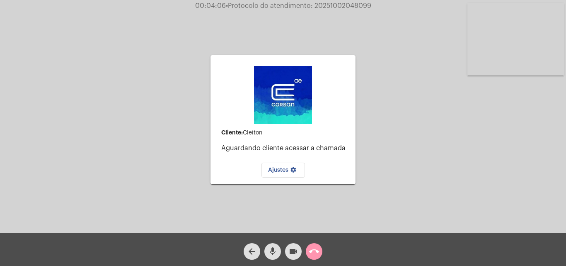
click at [270, 252] on mat-icon "mic" at bounding box center [273, 251] width 10 height 10
click at [288, 255] on button "videocam" at bounding box center [293, 251] width 17 height 17
click at [317, 253] on mat-icon "call_end" at bounding box center [314, 251] width 10 height 10
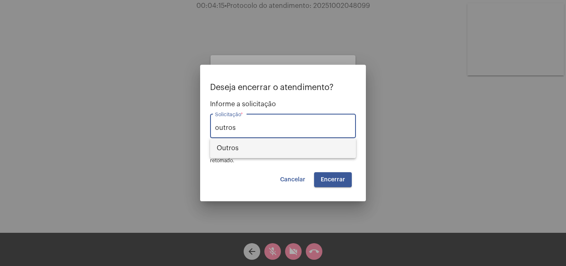
click at [233, 154] on span "Outros" at bounding box center [283, 148] width 133 height 20
type input "Outros"
click at [339, 175] on button "Encerrar" at bounding box center [333, 179] width 38 height 15
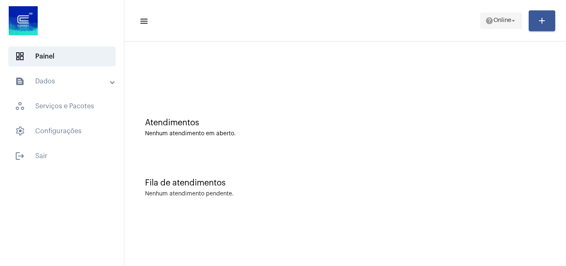
click at [500, 27] on span "help Online arrow_drop_down" at bounding box center [502, 20] width 32 height 15
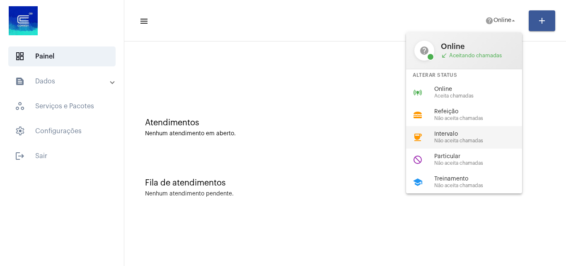
click at [458, 136] on span "Intervalo" at bounding box center [482, 134] width 95 height 6
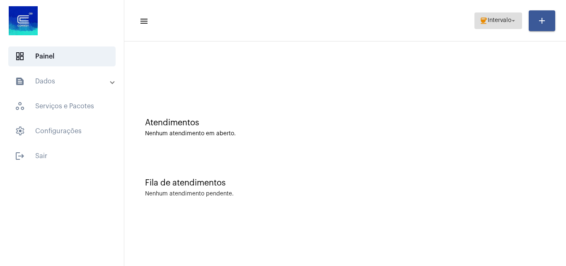
click at [495, 16] on span "coffee Intervalo arrow_drop_down" at bounding box center [499, 20] width 38 height 15
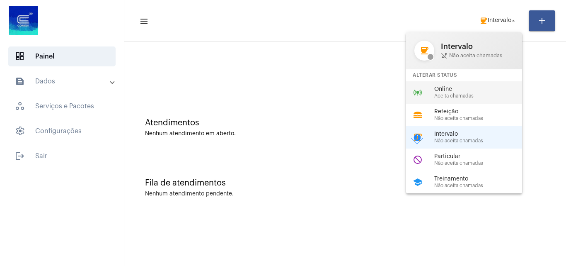
click at [476, 83] on div "online_prediction Online Aceita chamadas" at bounding box center [470, 92] width 129 height 22
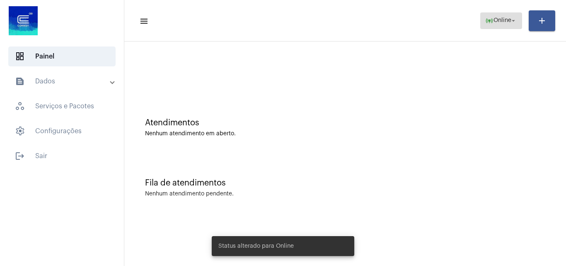
click at [494, 22] on span "Online" at bounding box center [503, 21] width 18 height 6
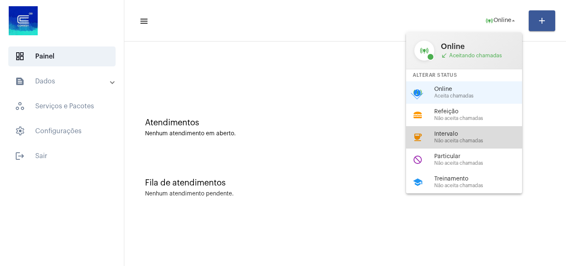
click at [465, 127] on div "coffee Intervalo Não aceita chamadas" at bounding box center [470, 137] width 129 height 22
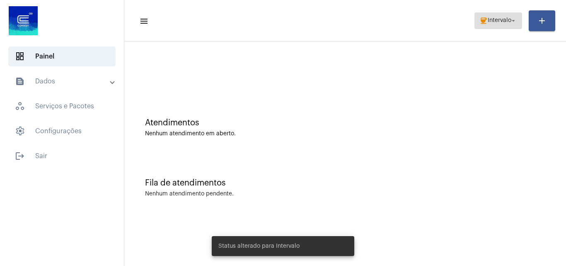
click at [509, 19] on span "Intervalo" at bounding box center [500, 21] width 24 height 6
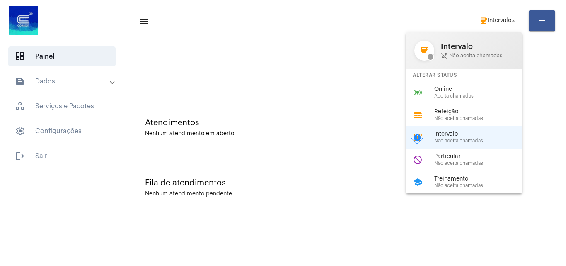
click at [357, 56] on div at bounding box center [283, 133] width 566 height 266
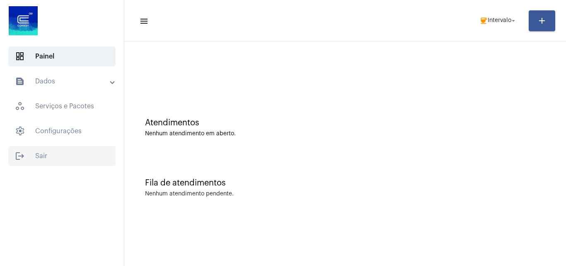
click at [37, 156] on span "logout Sair" at bounding box center [61, 156] width 107 height 20
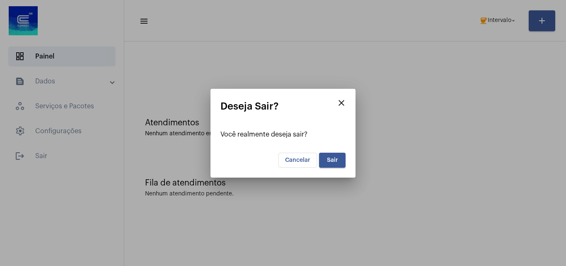
click at [346, 162] on mat-dialog-container "close Deseja Sair? Você realmente deseja sair? Cancelar Sair" at bounding box center [283, 133] width 145 height 89
click at [333, 164] on button "Sair" at bounding box center [332, 160] width 27 height 15
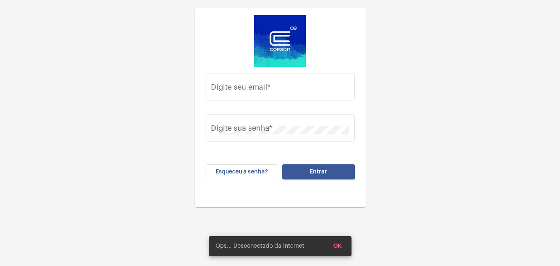
type input "[EMAIL_ADDRESS][DOMAIN_NAME]"
